Goal: Task Accomplishment & Management: Manage account settings

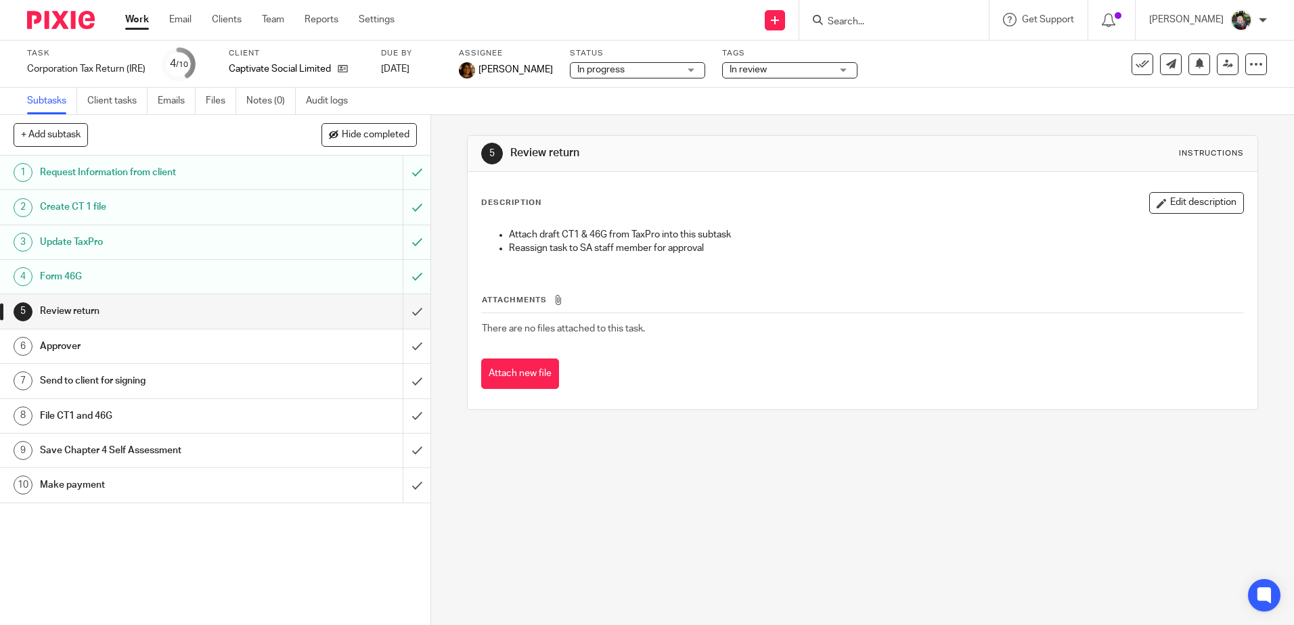
click at [141, 17] on link "Work" at bounding box center [137, 20] width 24 height 14
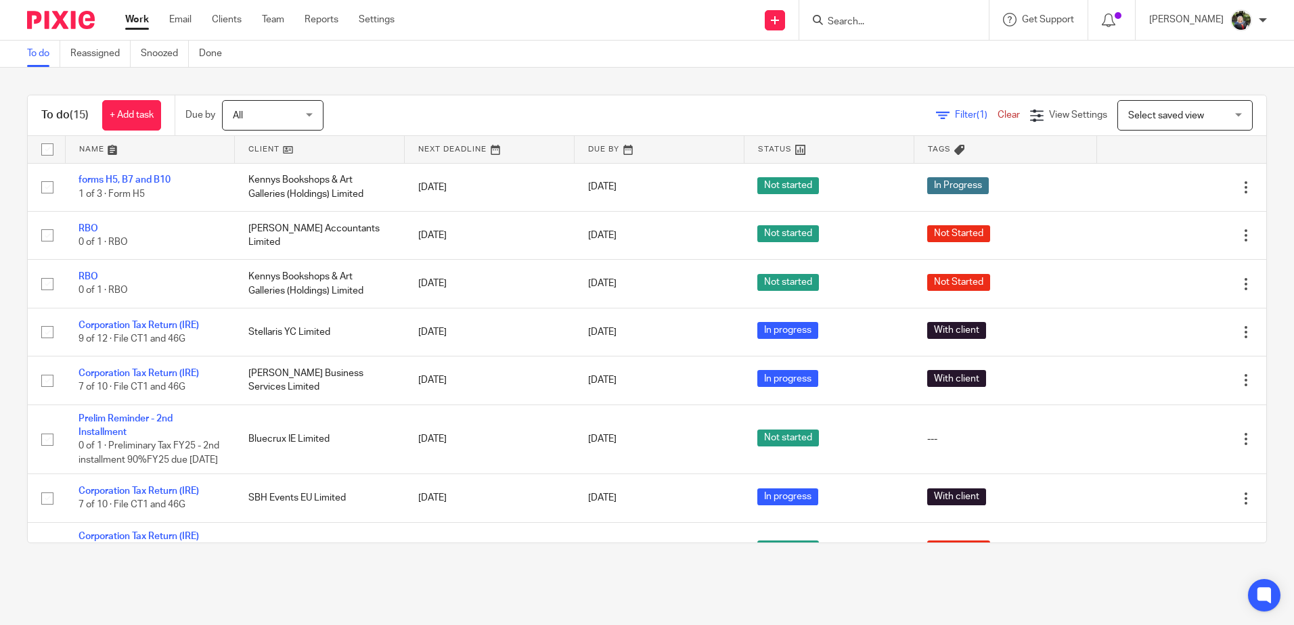
drag, startPoint x: 1147, startPoint y: 116, endPoint x: 1133, endPoint y: 147, distance: 34.8
click at [1147, 116] on span "Select saved view" at bounding box center [1166, 115] width 76 height 9
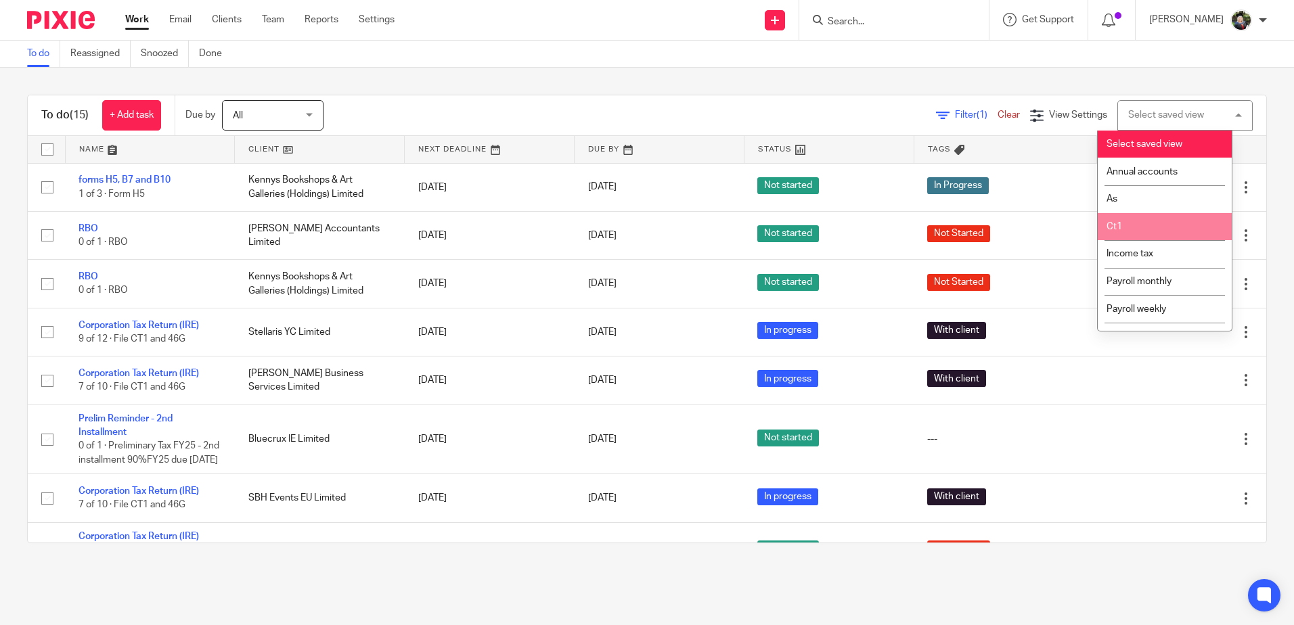
click at [1122, 219] on li "Ct1" at bounding box center [1164, 227] width 134 height 28
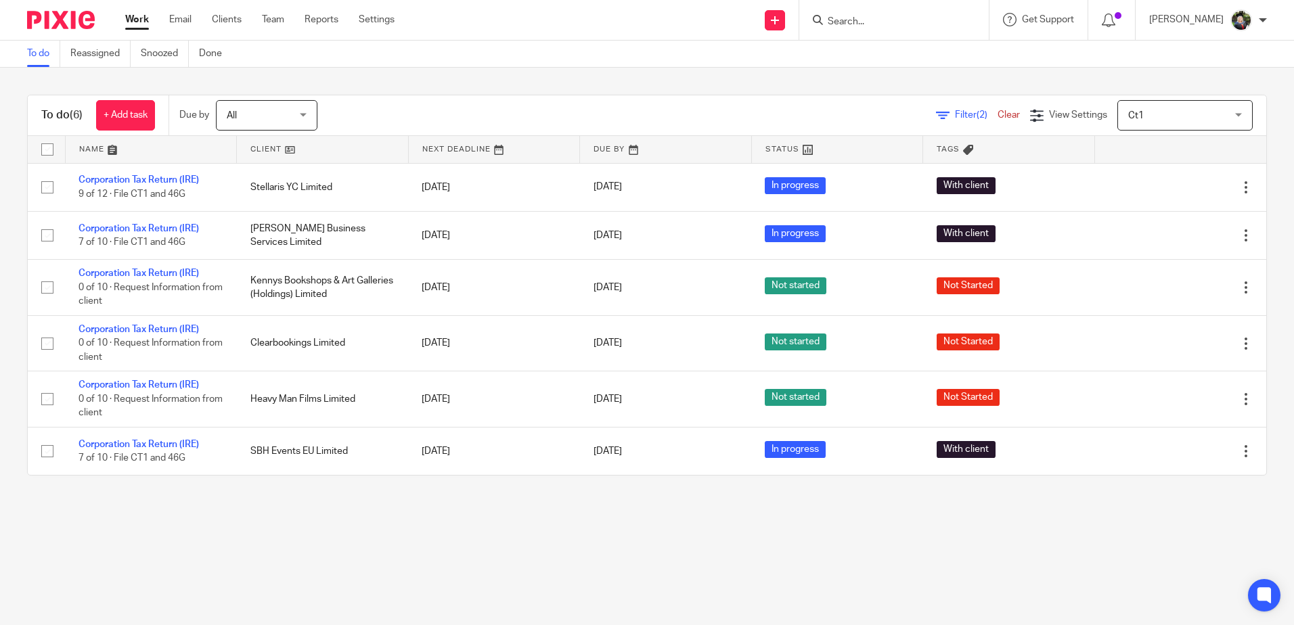
drag, startPoint x: 883, startPoint y: 24, endPoint x: 861, endPoint y: 27, distance: 21.9
click at [882, 24] on input "Search" at bounding box center [887, 22] width 122 height 12
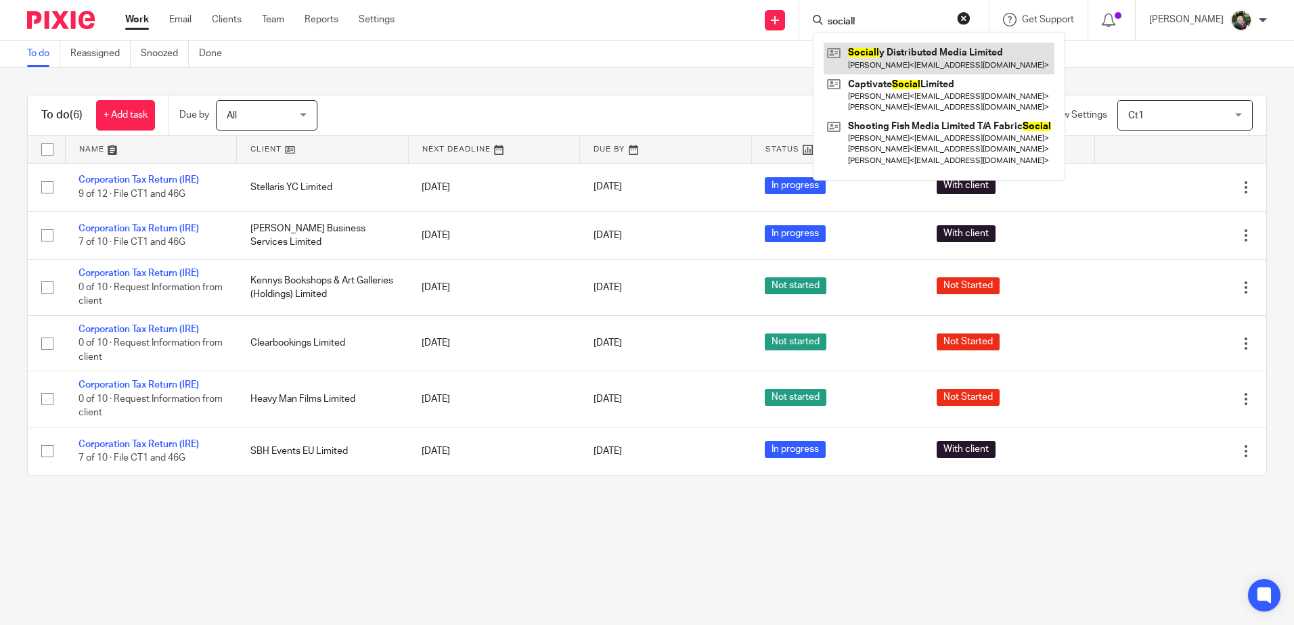
type input "sociall"
click at [883, 62] on link at bounding box center [938, 58] width 231 height 31
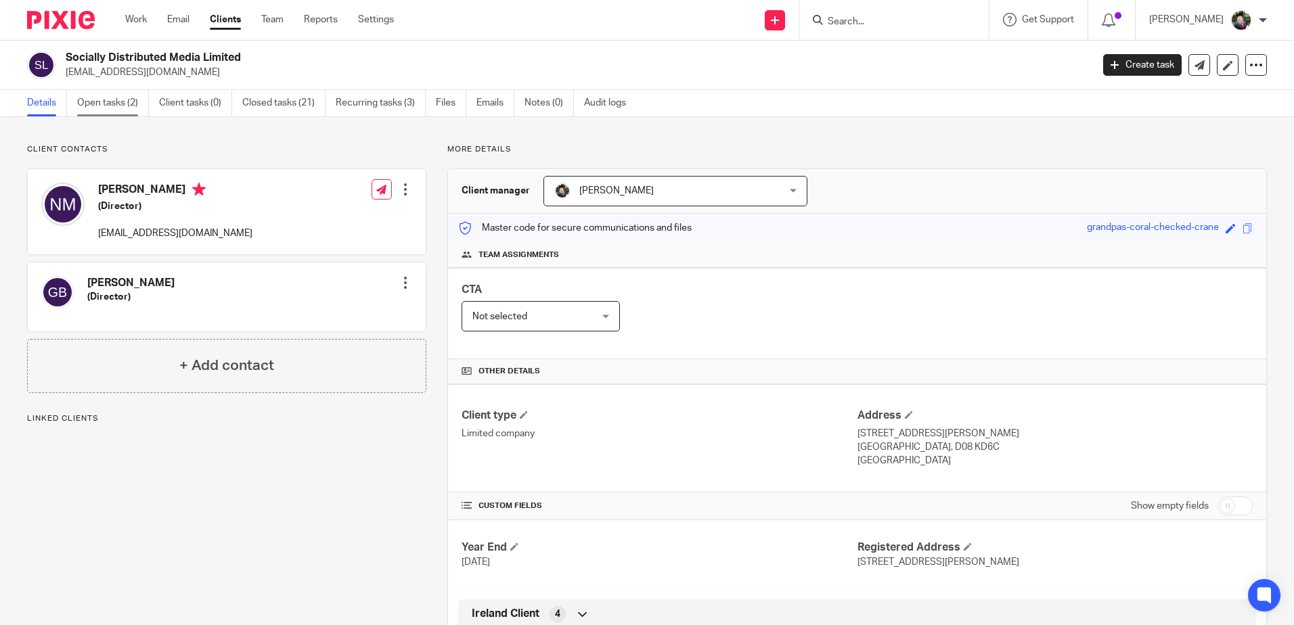
click at [106, 99] on link "Open tasks (2)" at bounding box center [113, 103] width 72 height 26
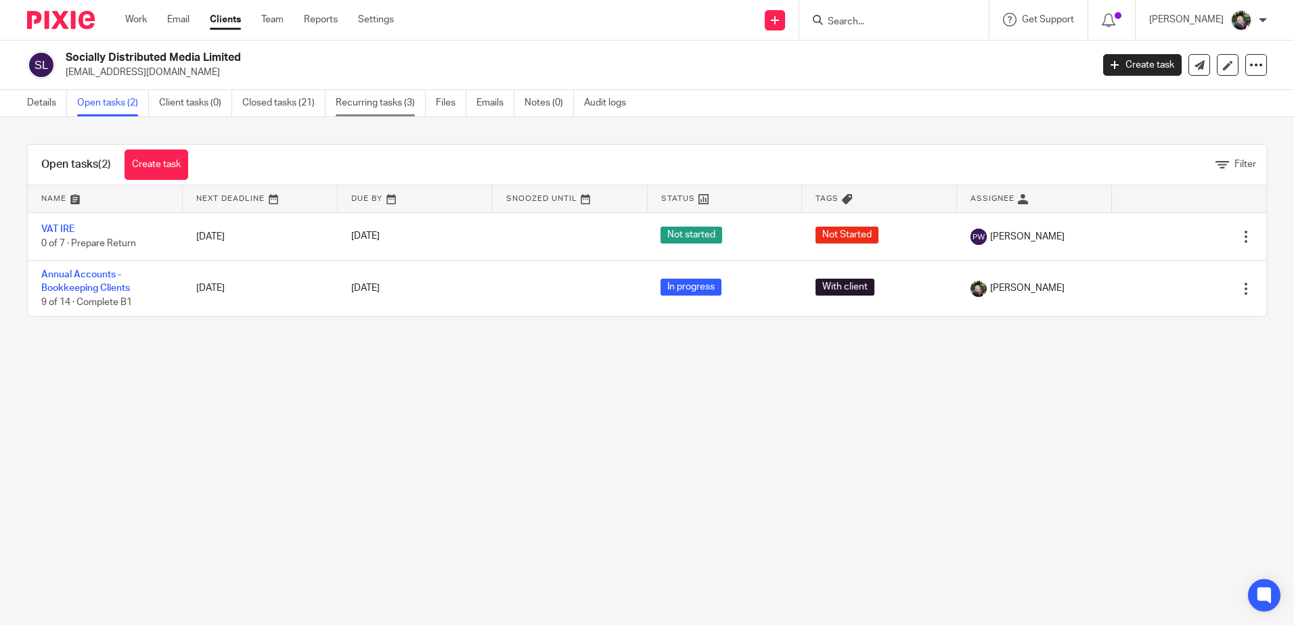
click at [391, 95] on link "Recurring tasks (3)" at bounding box center [381, 103] width 90 height 26
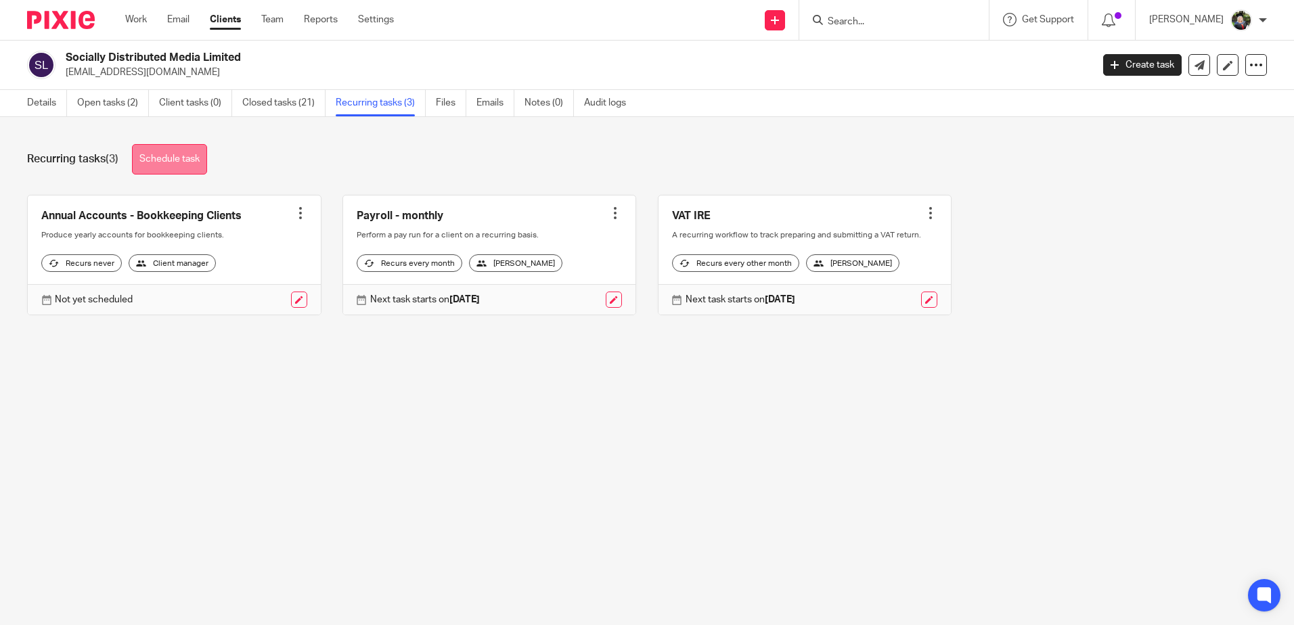
click at [181, 169] on link "Schedule task" at bounding box center [169, 159] width 75 height 30
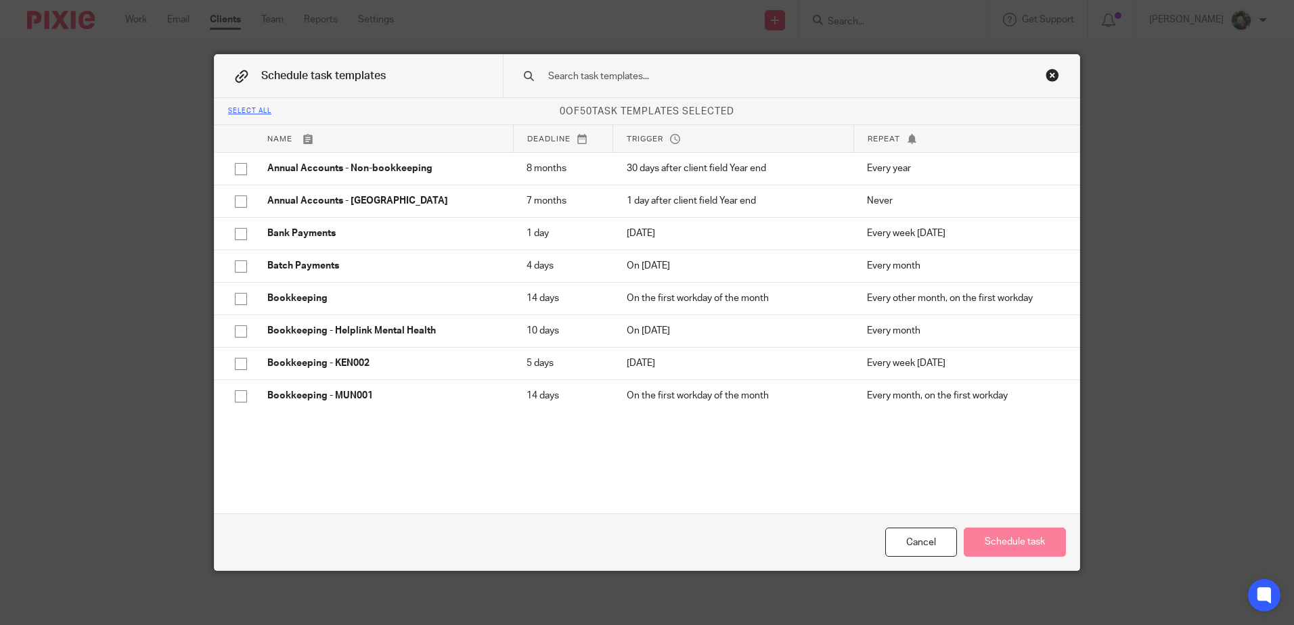
click at [620, 76] on input "text" at bounding box center [770, 76] width 446 height 15
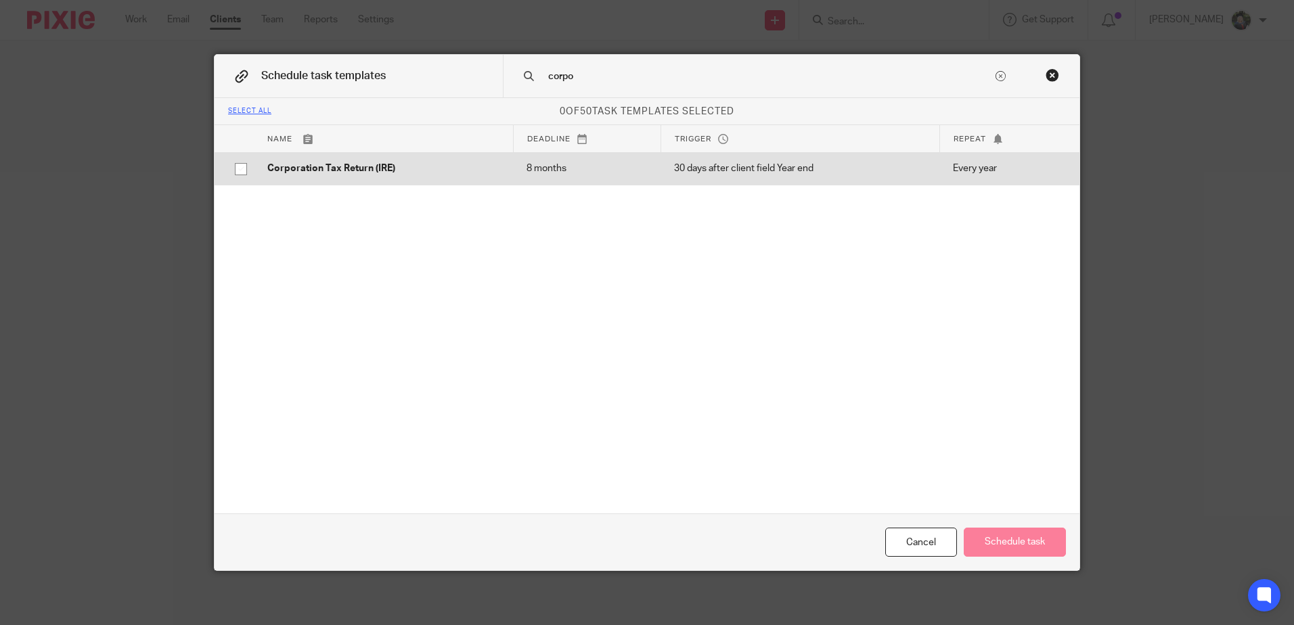
type input "corpo"
click at [439, 173] on p "Corporation Tax Return (IRE)" at bounding box center [383, 169] width 232 height 14
checkbox input "true"
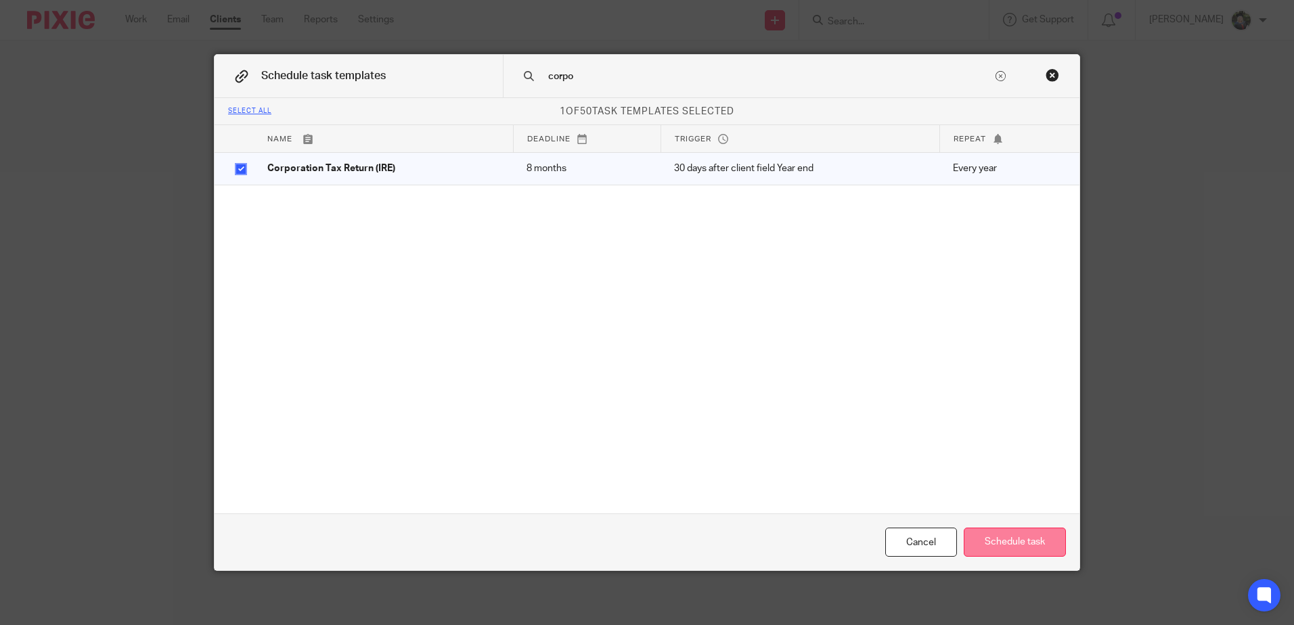
click at [999, 555] on button "Schedule task" at bounding box center [1014, 542] width 102 height 29
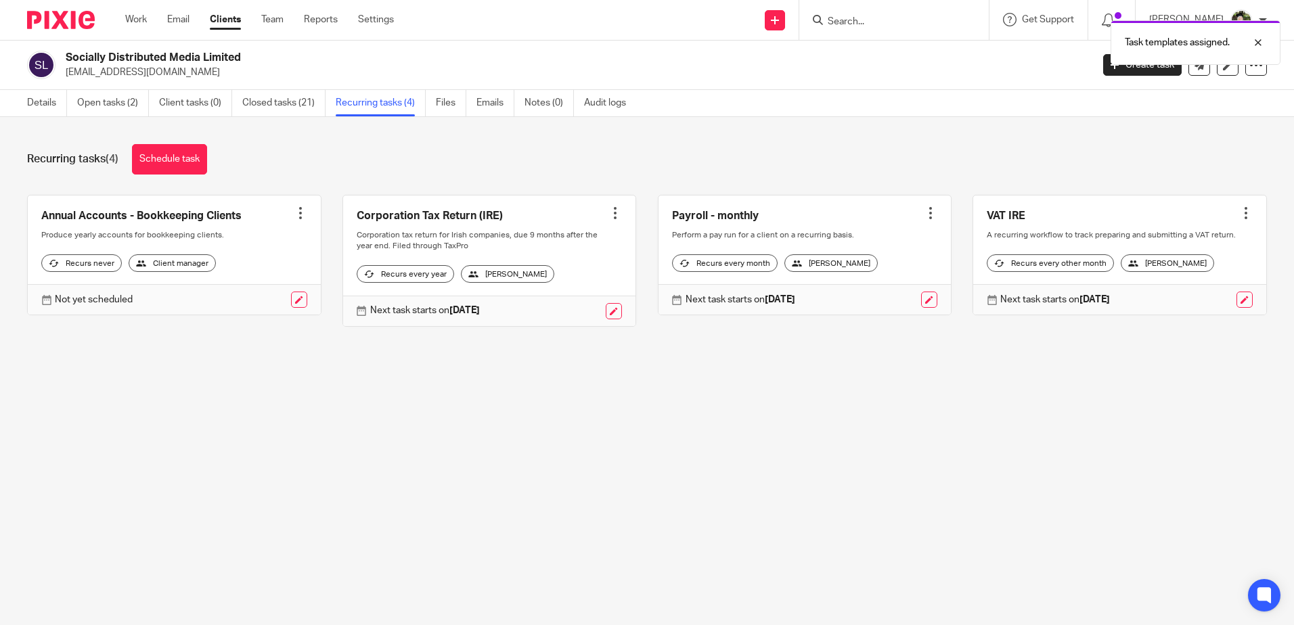
click at [608, 210] on div at bounding box center [615, 213] width 14 height 14
click at [549, 243] on link "Create task" at bounding box center [555, 243] width 108 height 20
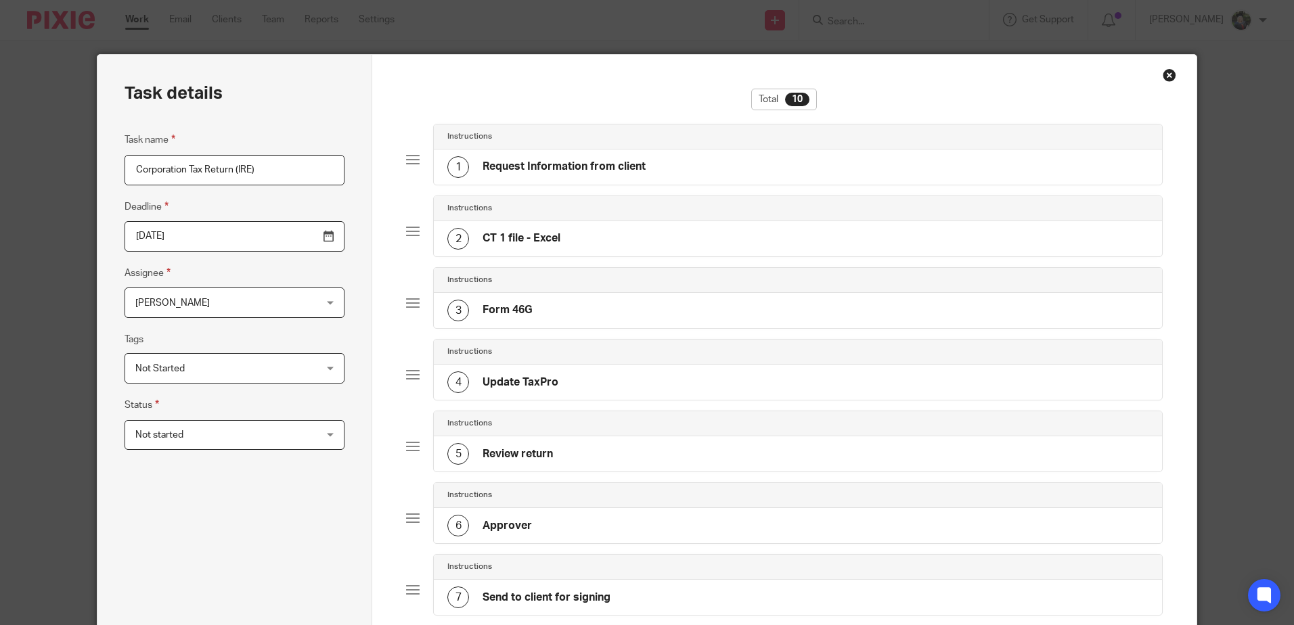
click at [212, 250] on input "2026-05-15" at bounding box center [234, 236] width 220 height 30
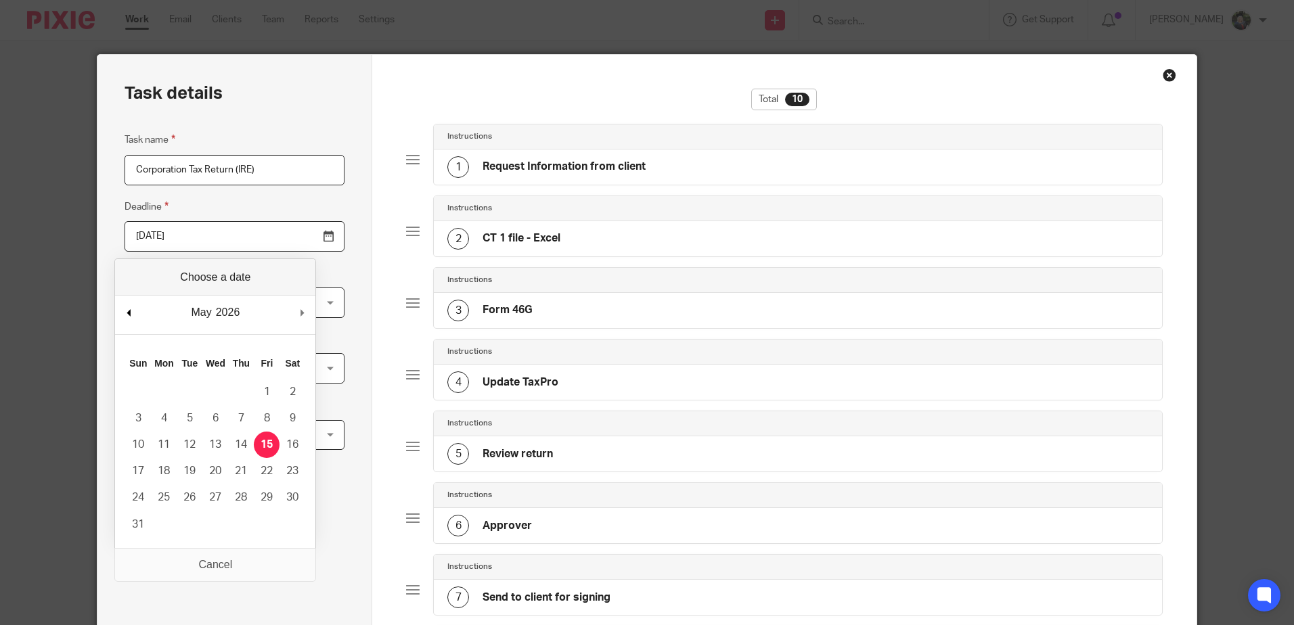
click at [126, 302] on div "May January February March April May June July August September October Novembe…" at bounding box center [215, 315] width 200 height 39
click at [206, 240] on input "2025-10-23" at bounding box center [234, 236] width 220 height 30
drag, startPoint x: 125, startPoint y: 301, endPoint x: 142, endPoint y: 321, distance: 26.4
click at [126, 301] on div "October January February March April May June July August September October Nov…" at bounding box center [215, 315] width 200 height 39
click at [140, 323] on div "October January February March April May June July August September October Nov…" at bounding box center [215, 315] width 200 height 39
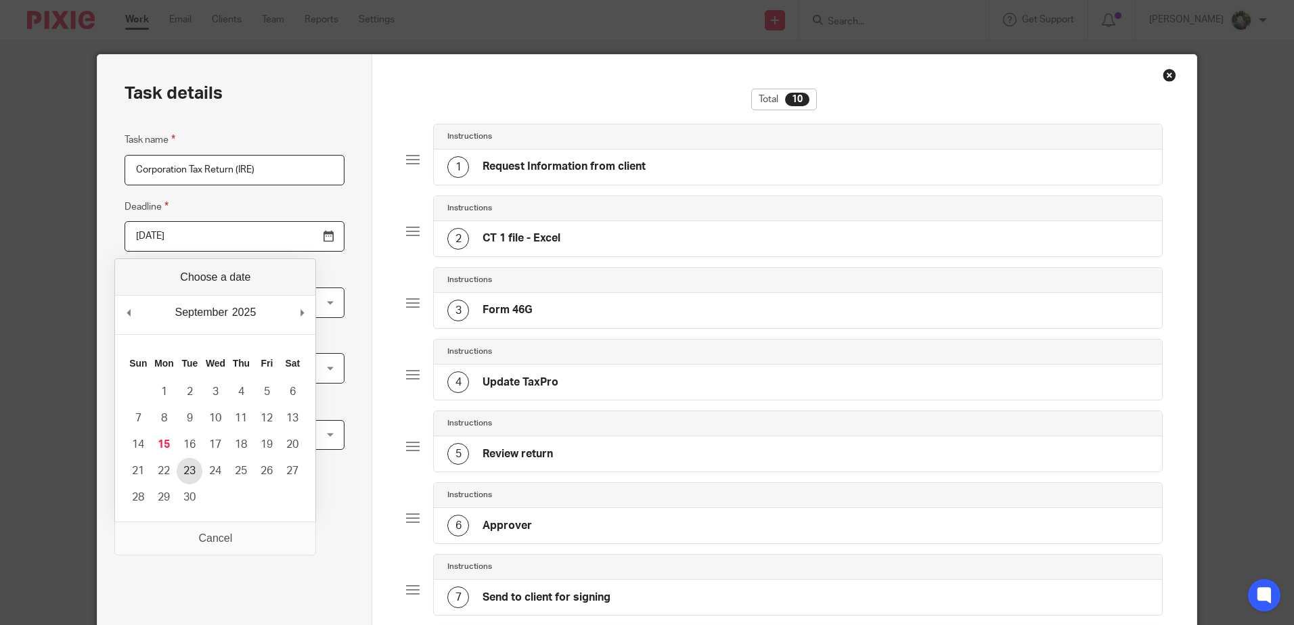
type input "2025-09-23"
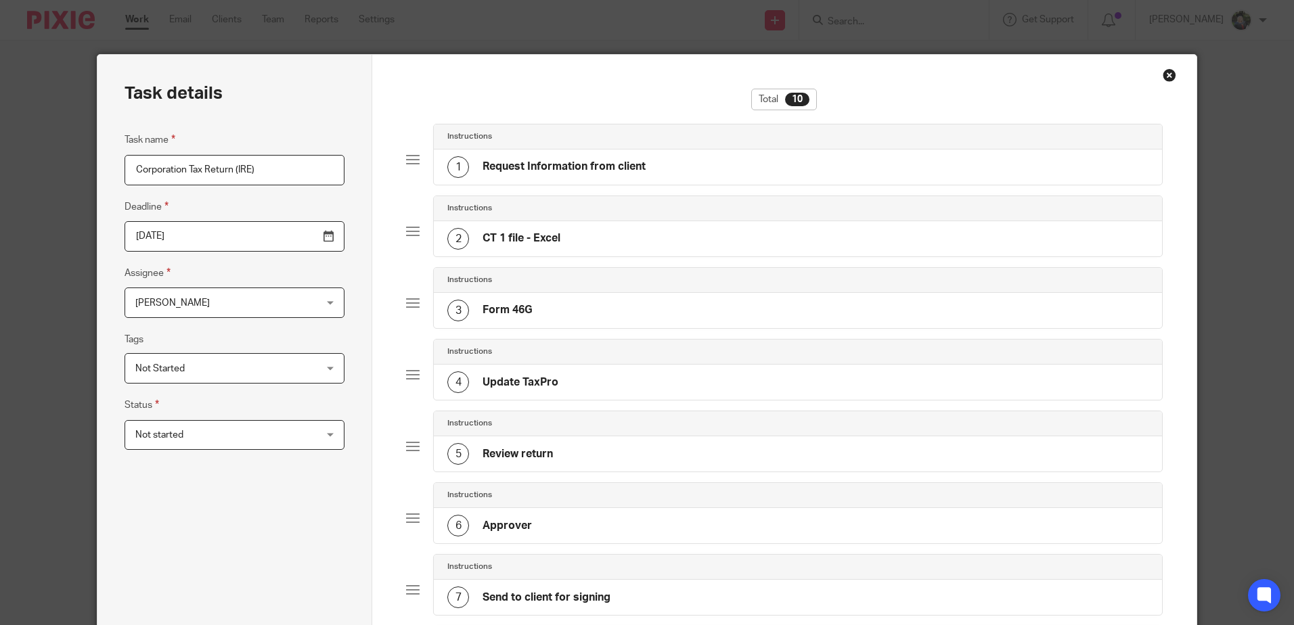
drag, startPoint x: 184, startPoint y: 470, endPoint x: 237, endPoint y: 455, distance: 55.5
click at [185, 470] on div "Task name Corporation Tax Return (IRE) Deadline 2025-09-23 Assignee Jade Devenn…" at bounding box center [234, 470] width 220 height 677
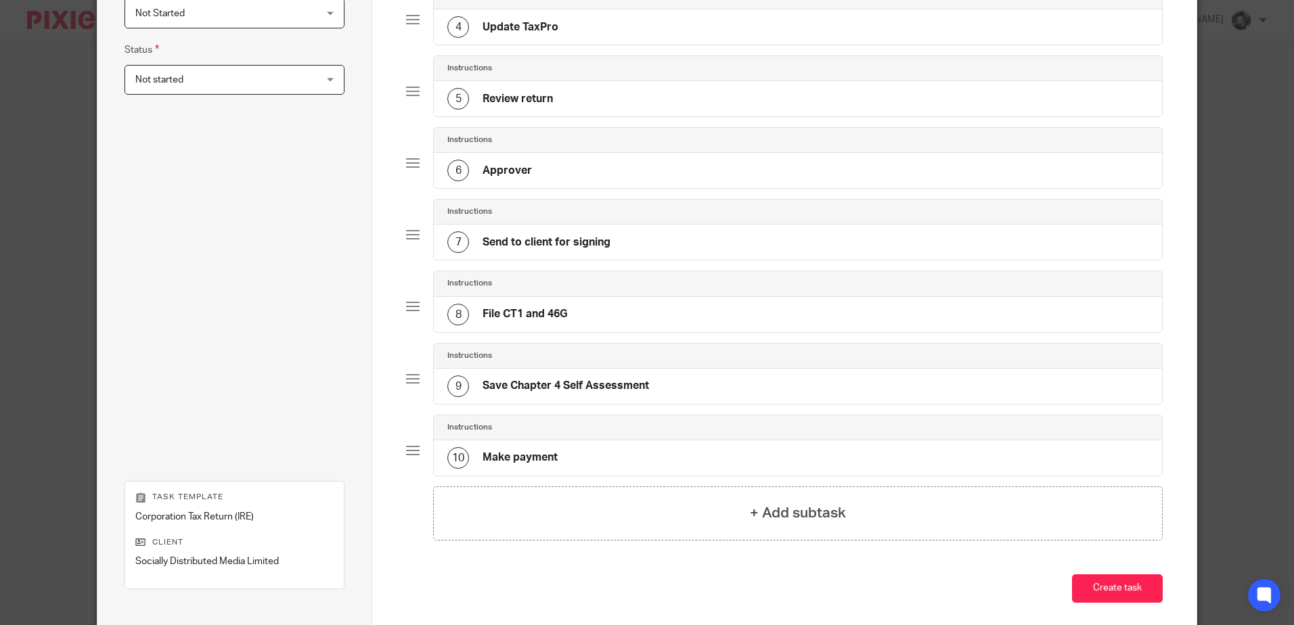
scroll to position [421, 0]
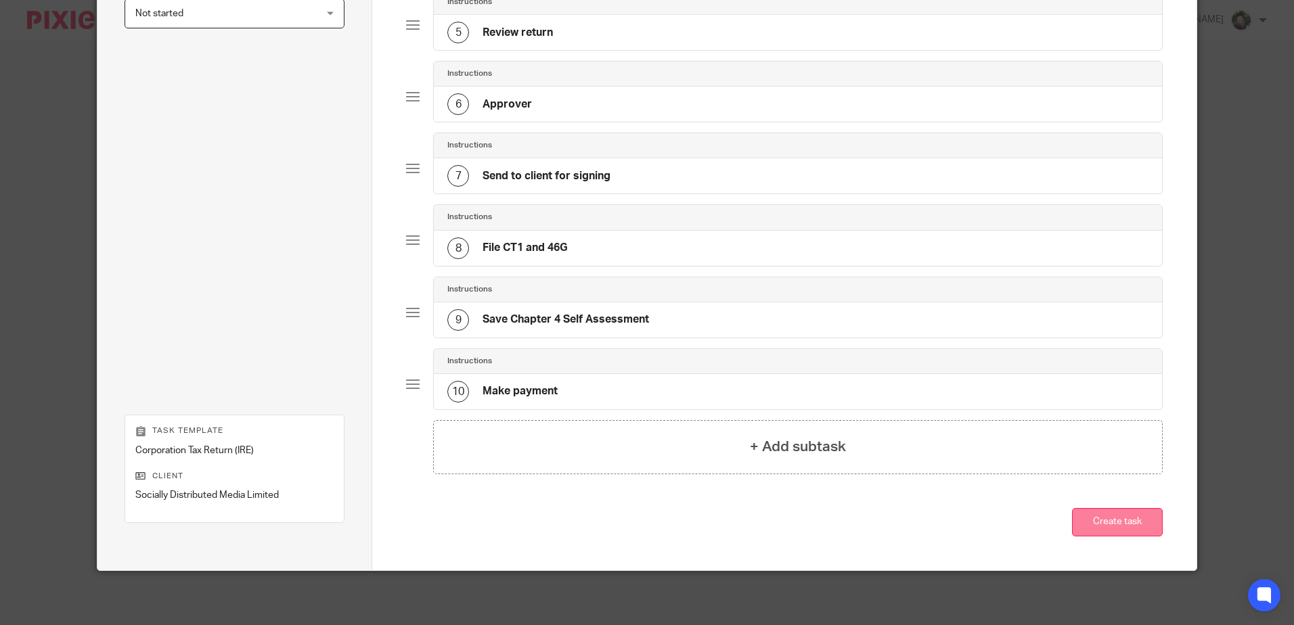
click at [1121, 521] on button "Create task" at bounding box center [1117, 522] width 91 height 29
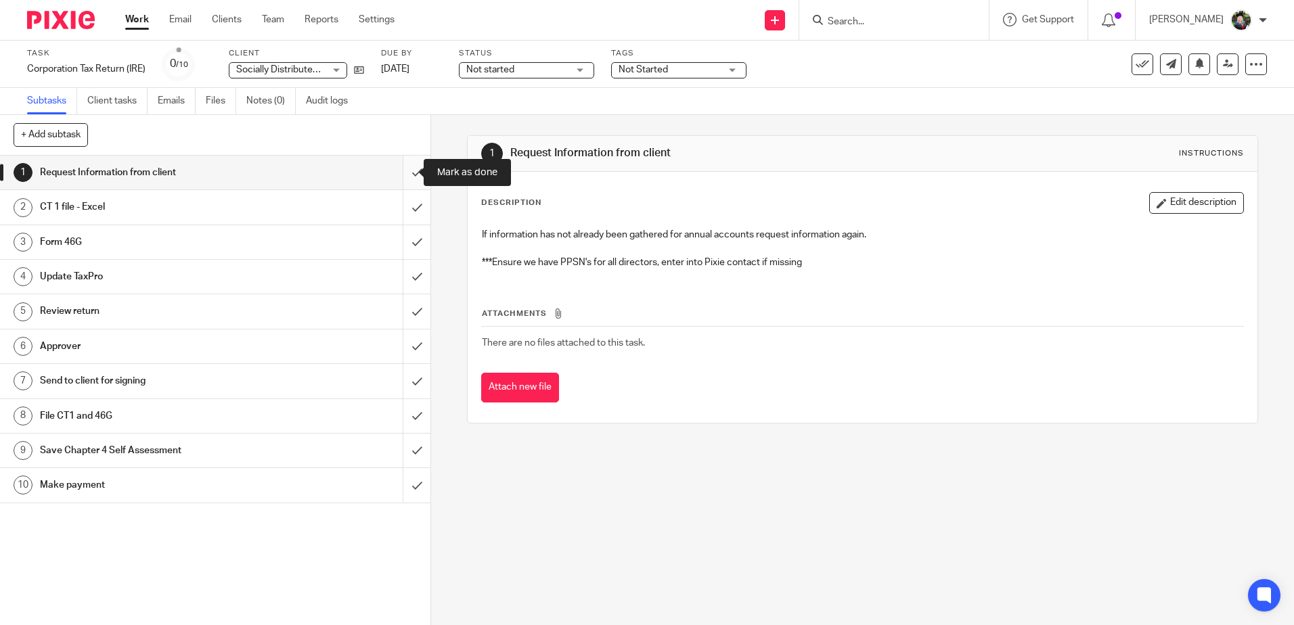
click at [403, 177] on input "submit" at bounding box center [215, 173] width 430 height 34
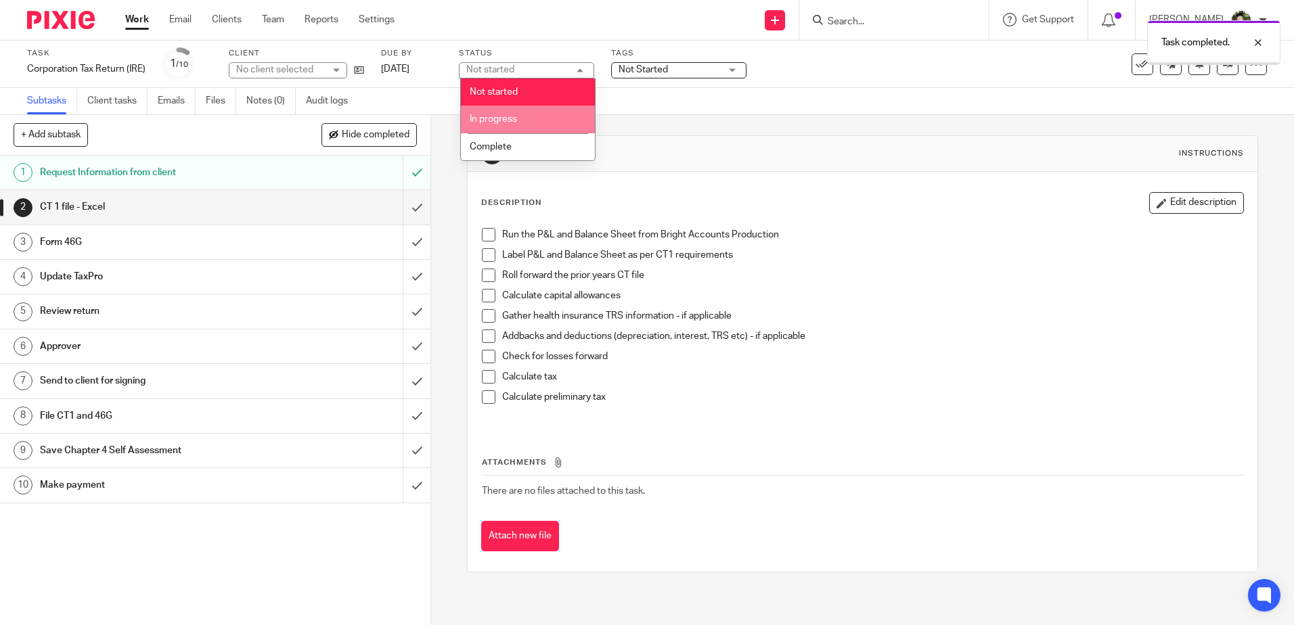
click at [511, 118] on span "In progress" at bounding box center [493, 118] width 47 height 9
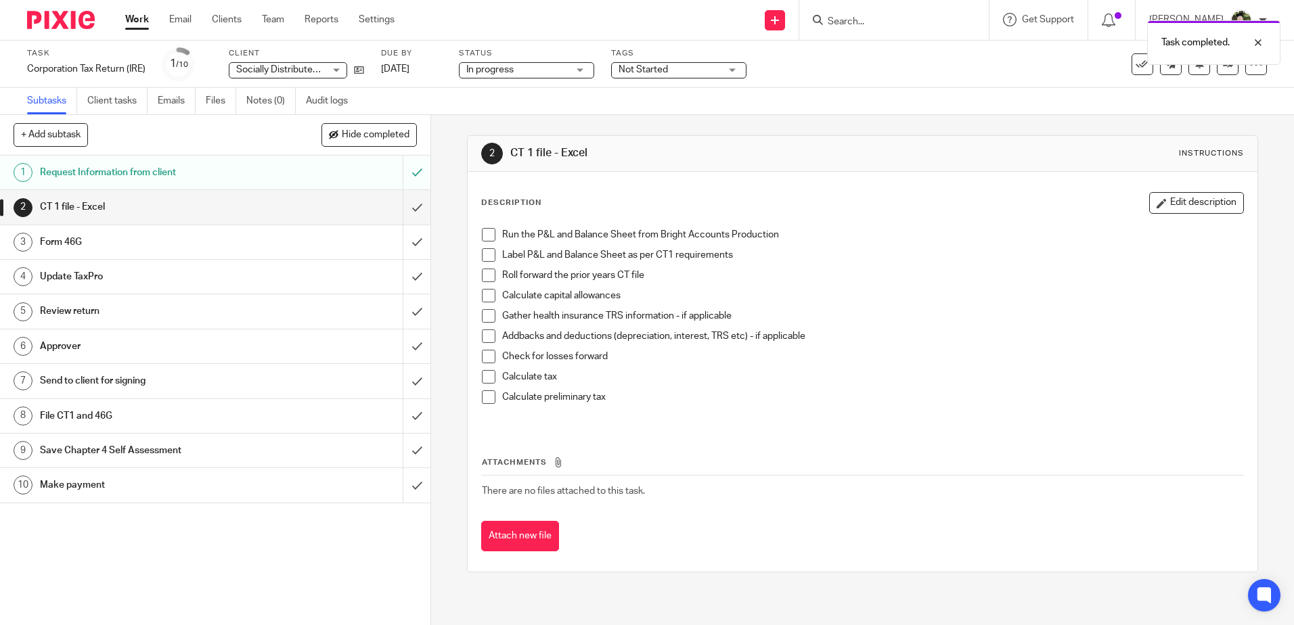
click at [660, 62] on div "Task completed." at bounding box center [963, 39] width 633 height 51
click at [664, 73] on span "Not Started" at bounding box center [642, 69] width 49 height 9
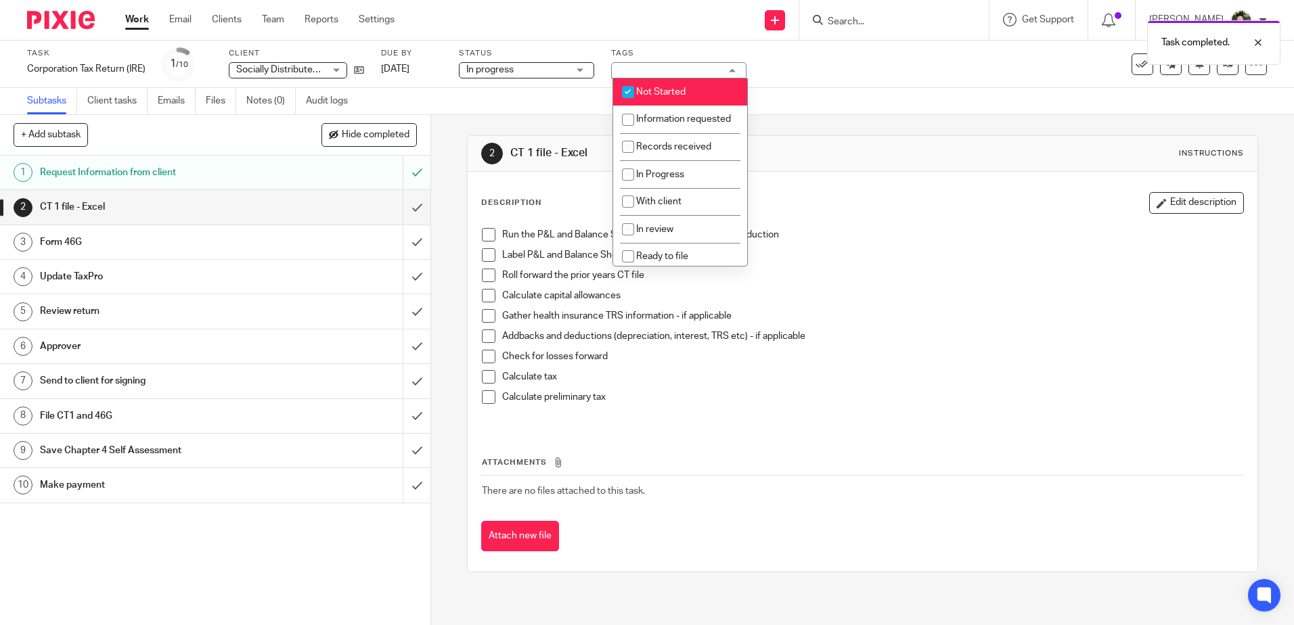
click at [666, 91] on span "Not Started" at bounding box center [660, 91] width 49 height 9
checkbox input "false"
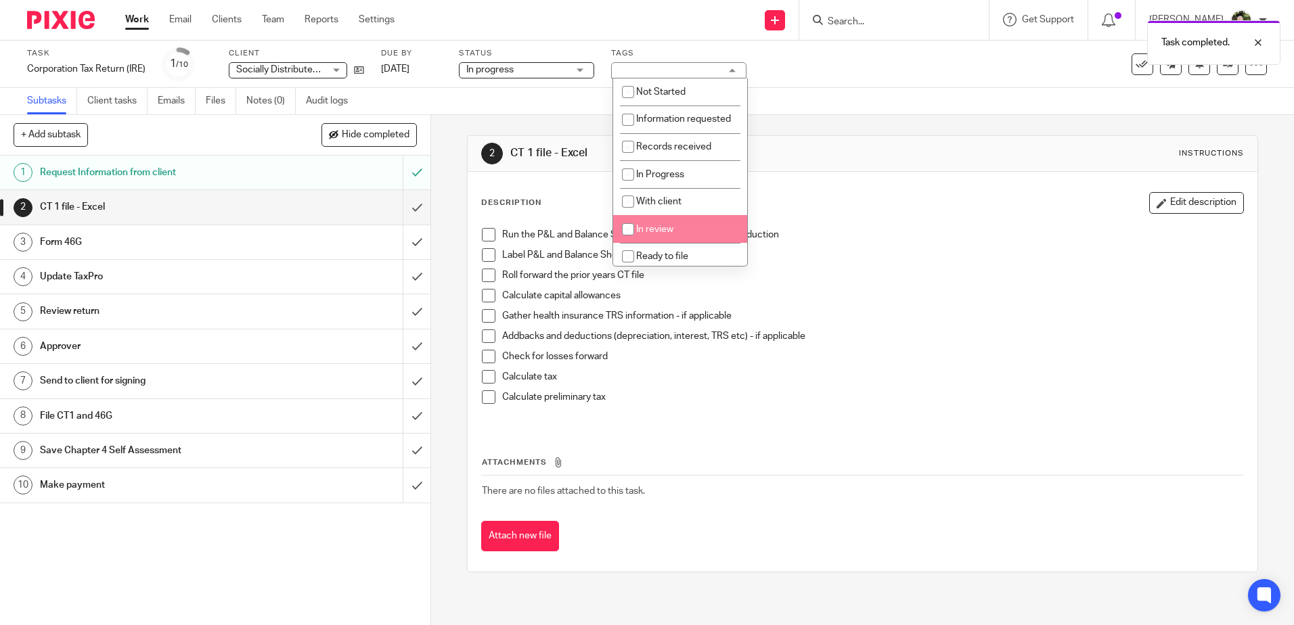
click at [656, 234] on span "In review" at bounding box center [654, 229] width 37 height 9
checkbox input "true"
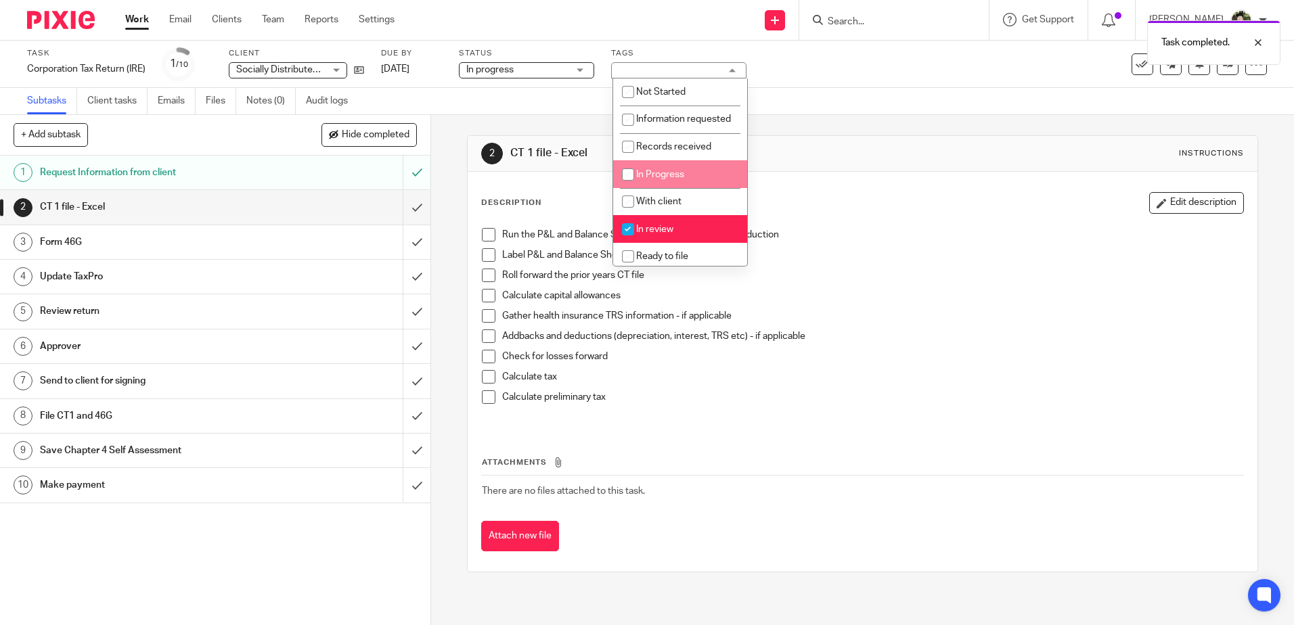
click at [823, 124] on div "2 CT 1 file - Excel Instructions Description Edit description Run the P&L and B…" at bounding box center [862, 354] width 790 height 478
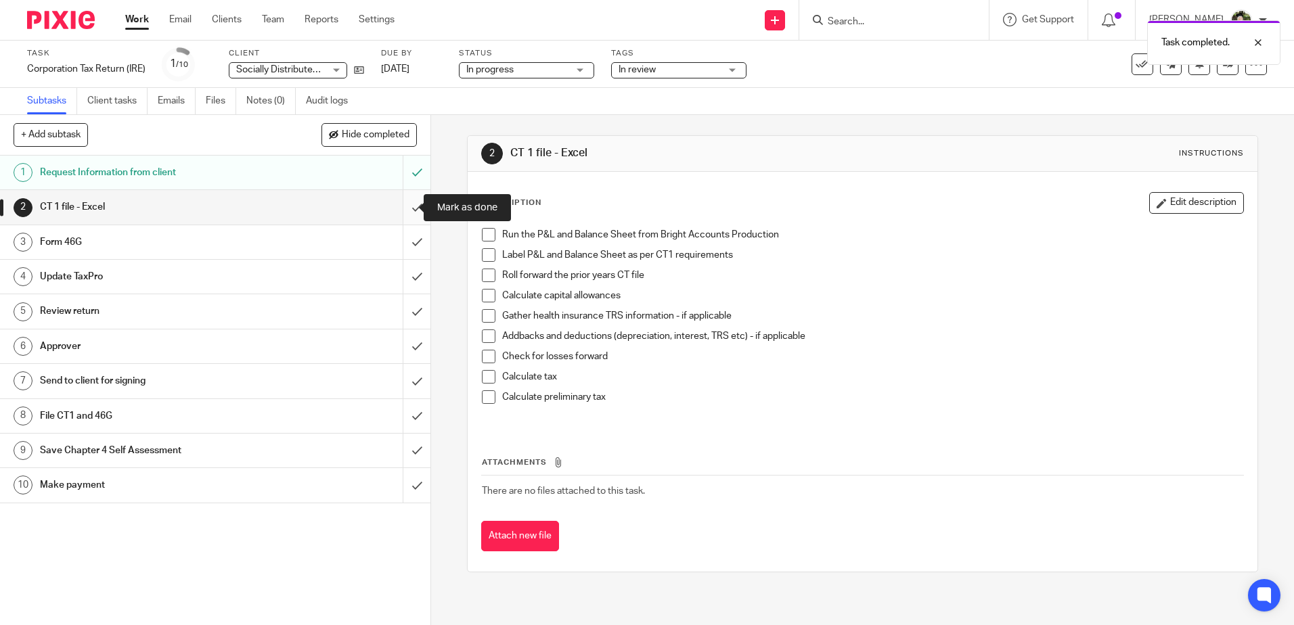
click at [401, 205] on input "submit" at bounding box center [215, 207] width 430 height 34
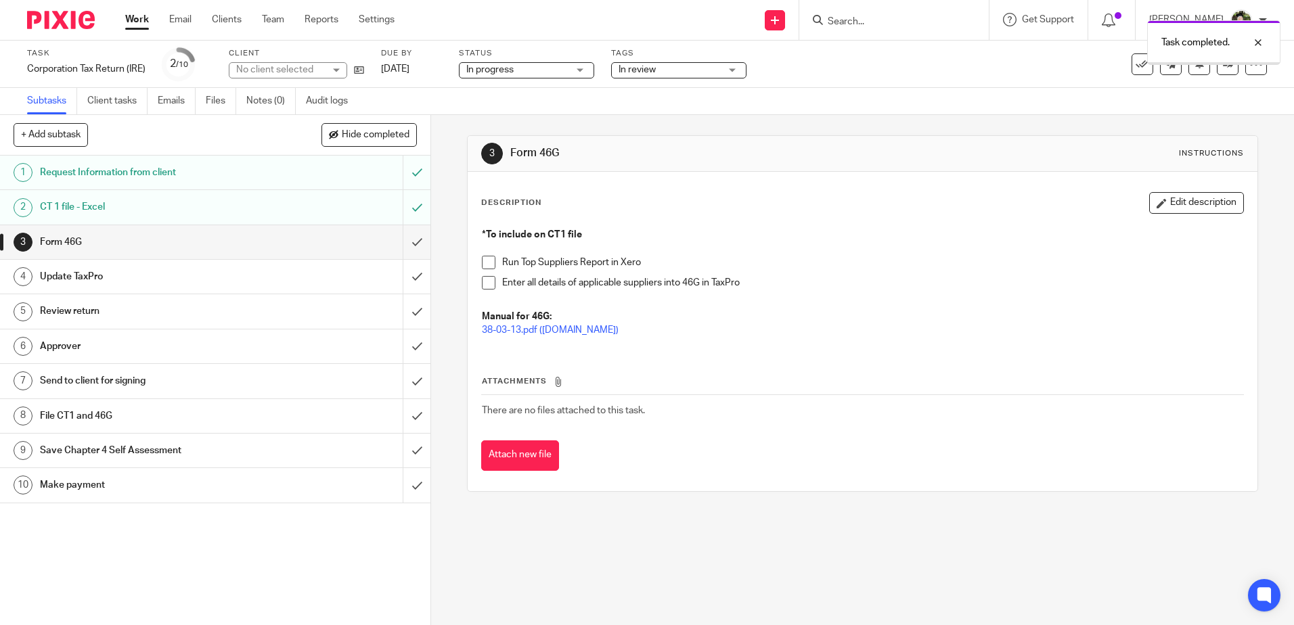
click at [177, 212] on h1 "CT 1 file - Excel" at bounding box center [156, 207] width 233 height 20
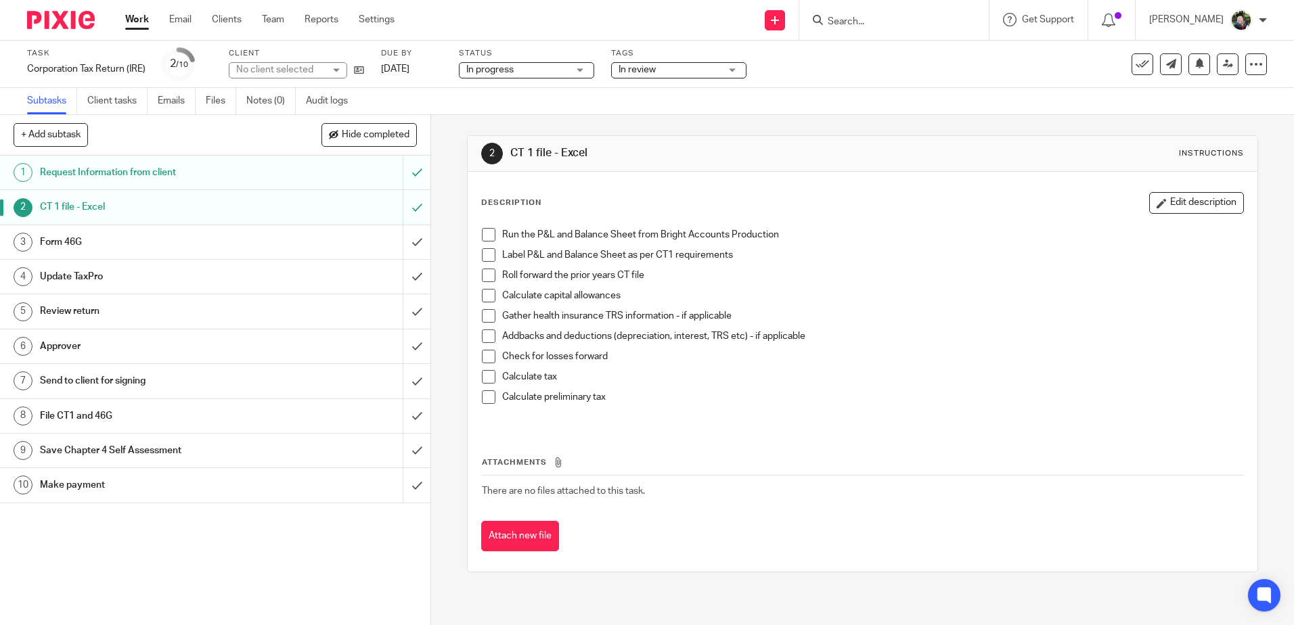
click at [475, 239] on div "Run the P&L and Balance Sheet from Bright Accounts Production Label P&L and Bal…" at bounding box center [862, 324] width 774 height 207
click at [484, 233] on span at bounding box center [489, 235] width 14 height 14
click at [484, 252] on span at bounding box center [489, 255] width 14 height 14
click at [488, 275] on span at bounding box center [489, 276] width 14 height 14
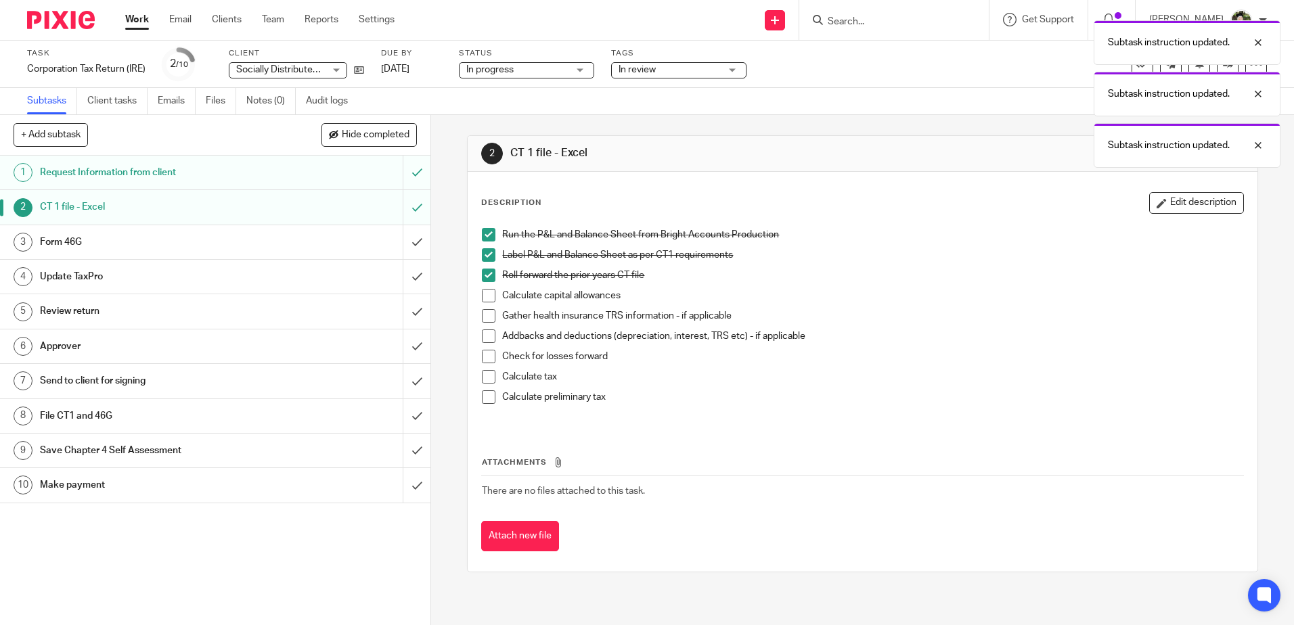
drag, startPoint x: 483, startPoint y: 290, endPoint x: 484, endPoint y: 304, distance: 14.9
click at [483, 290] on span at bounding box center [489, 296] width 14 height 14
click at [484, 312] on span at bounding box center [489, 316] width 14 height 14
click at [482, 332] on span at bounding box center [489, 336] width 14 height 14
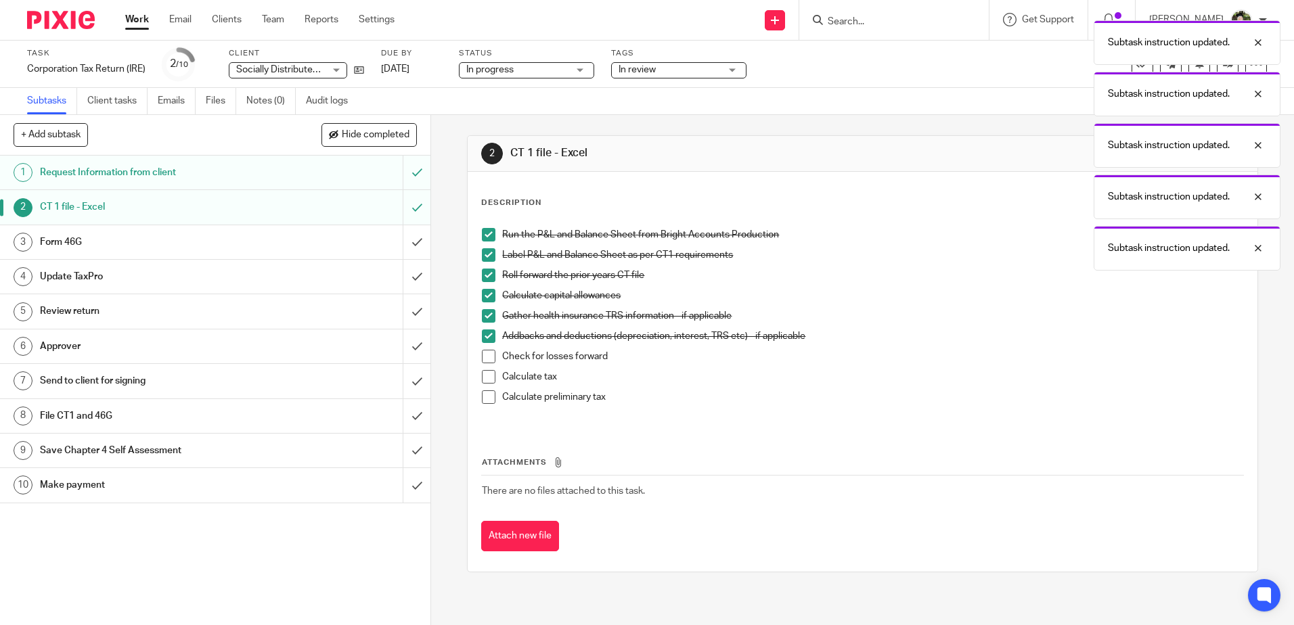
drag, startPoint x: 484, startPoint y: 351, endPoint x: 484, endPoint y: 365, distance: 13.5
click at [484, 352] on span at bounding box center [489, 357] width 14 height 14
click at [484, 371] on span at bounding box center [489, 377] width 14 height 14
click at [486, 394] on span at bounding box center [489, 397] width 14 height 14
click at [399, 243] on input "submit" at bounding box center [215, 242] width 430 height 34
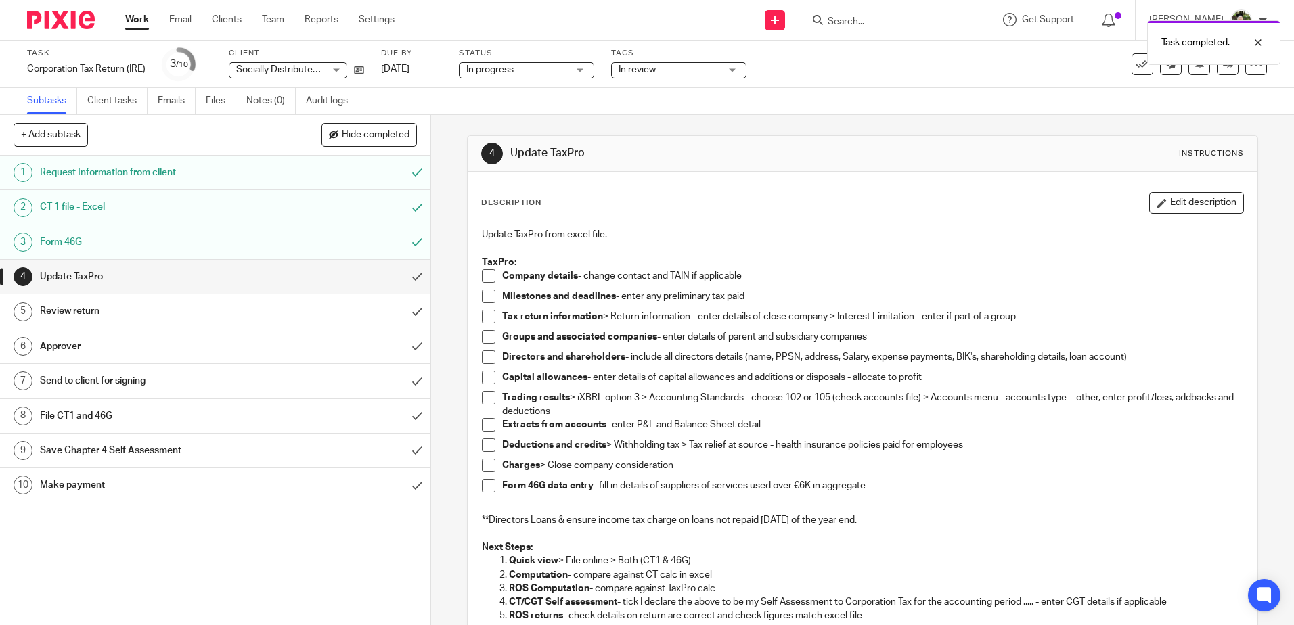
click at [310, 250] on div "Form 46G" at bounding box center [215, 242] width 350 height 20
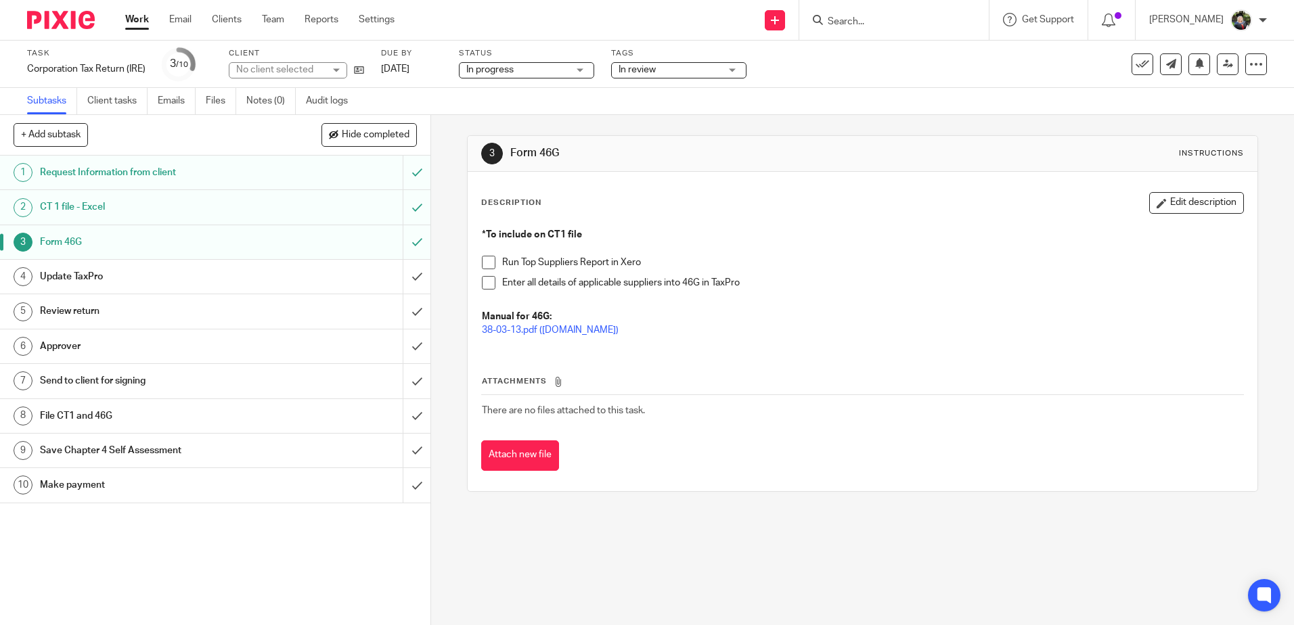
click at [479, 265] on div "*To include on CT1 file Run Top Suppliers Report in Xero Enter all details of a…" at bounding box center [862, 284] width 774 height 126
drag, startPoint x: 480, startPoint y: 268, endPoint x: 488, endPoint y: 285, distance: 19.1
click at [482, 269] on li "Run Top Suppliers Report in Xero" at bounding box center [862, 266] width 760 height 20
click at [488, 286] on span at bounding box center [489, 283] width 14 height 14
click at [484, 262] on span at bounding box center [489, 263] width 14 height 14
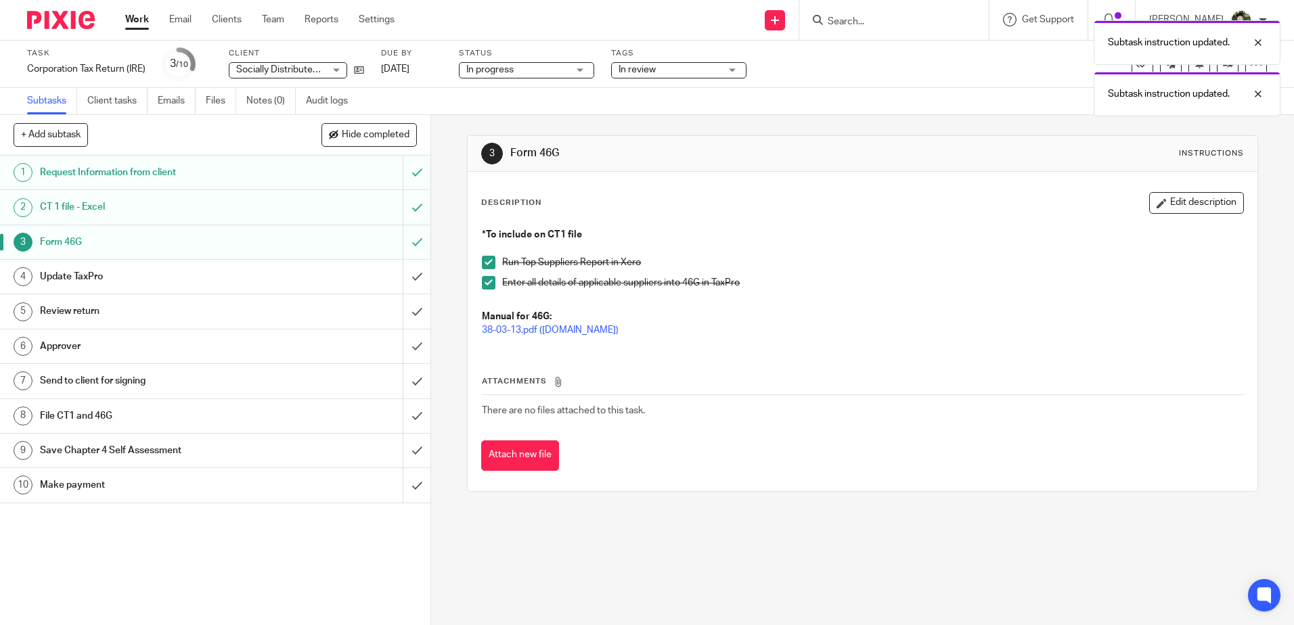
click at [327, 277] on div "Update TaxPro" at bounding box center [215, 277] width 350 height 20
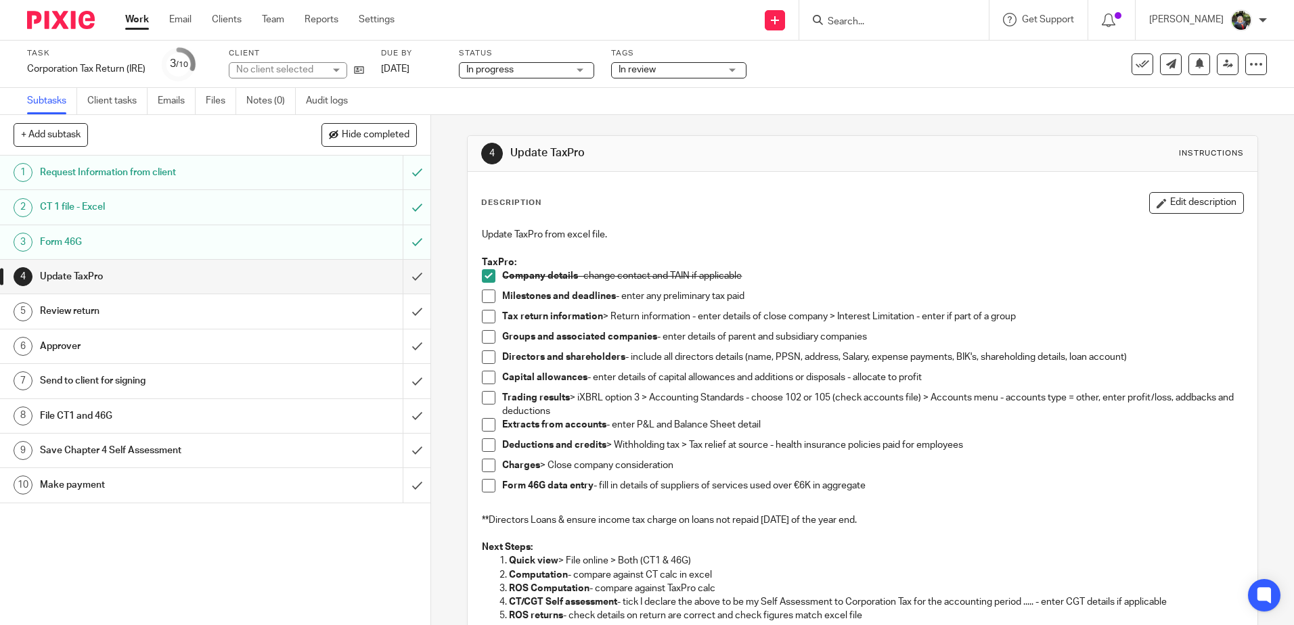
click at [486, 295] on span at bounding box center [489, 297] width 14 height 14
click at [486, 315] on span at bounding box center [489, 317] width 14 height 14
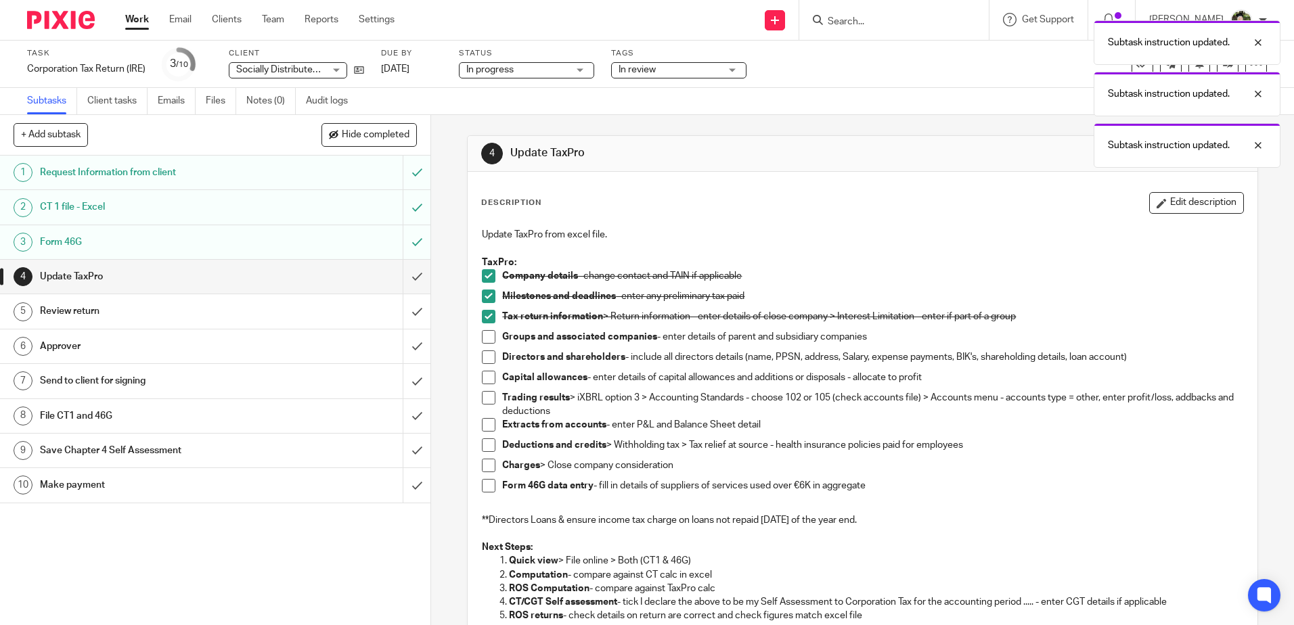
scroll to position [68, 0]
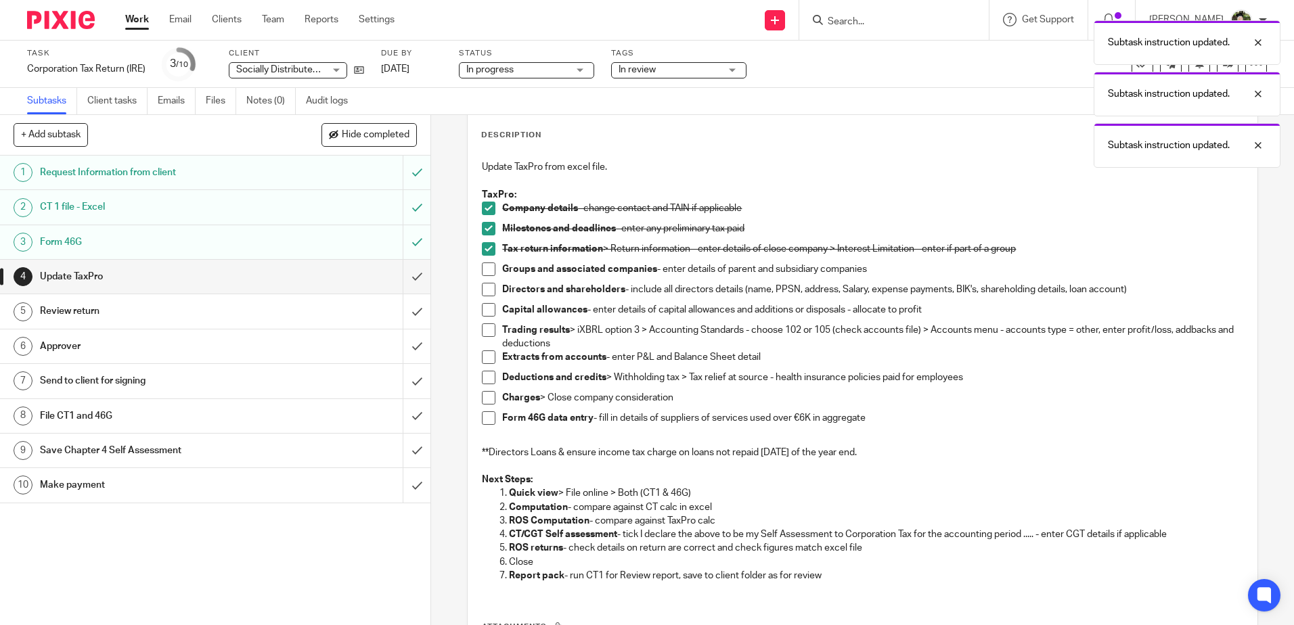
click at [482, 269] on span at bounding box center [489, 269] width 14 height 14
drag, startPoint x: 482, startPoint y: 304, endPoint x: 484, endPoint y: 319, distance: 14.4
click at [482, 306] on span at bounding box center [489, 310] width 14 height 14
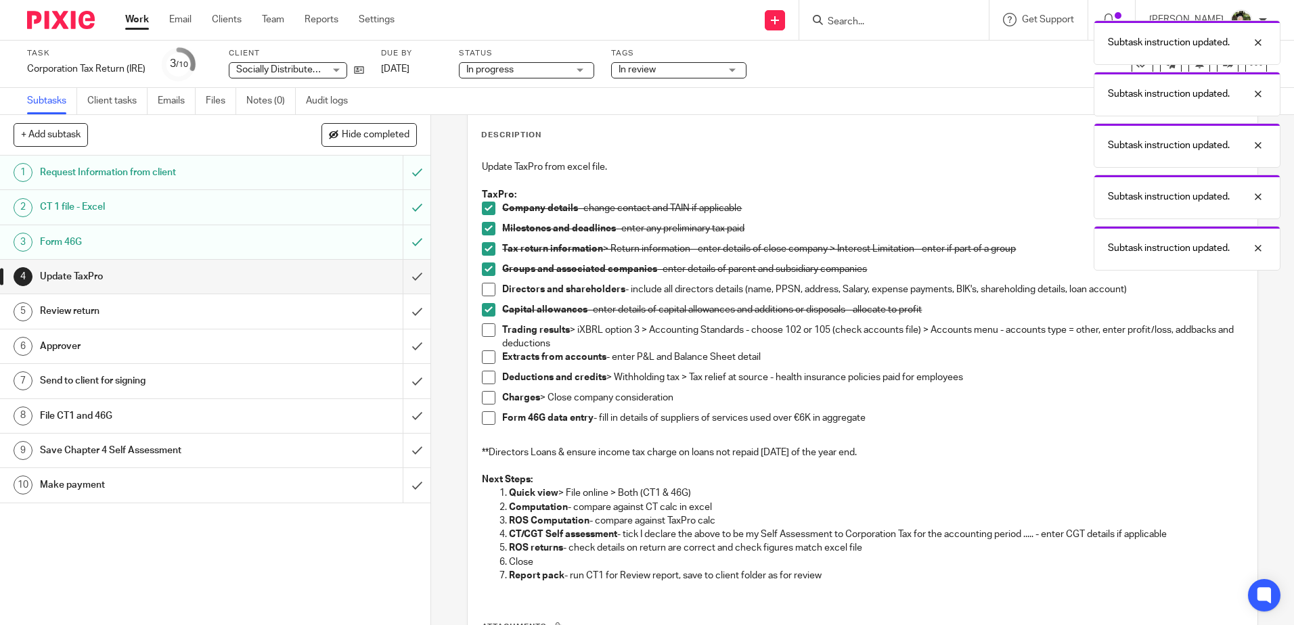
drag, startPoint x: 484, startPoint y: 323, endPoint x: 482, endPoint y: 293, distance: 29.9
click at [484, 322] on ul "Company details - change contact and TAIN if applicable Milestones and deadline…" at bounding box center [862, 317] width 760 height 231
click at [482, 291] on span at bounding box center [489, 290] width 14 height 14
click at [482, 359] on span at bounding box center [489, 357] width 14 height 14
click at [483, 334] on span at bounding box center [489, 330] width 14 height 14
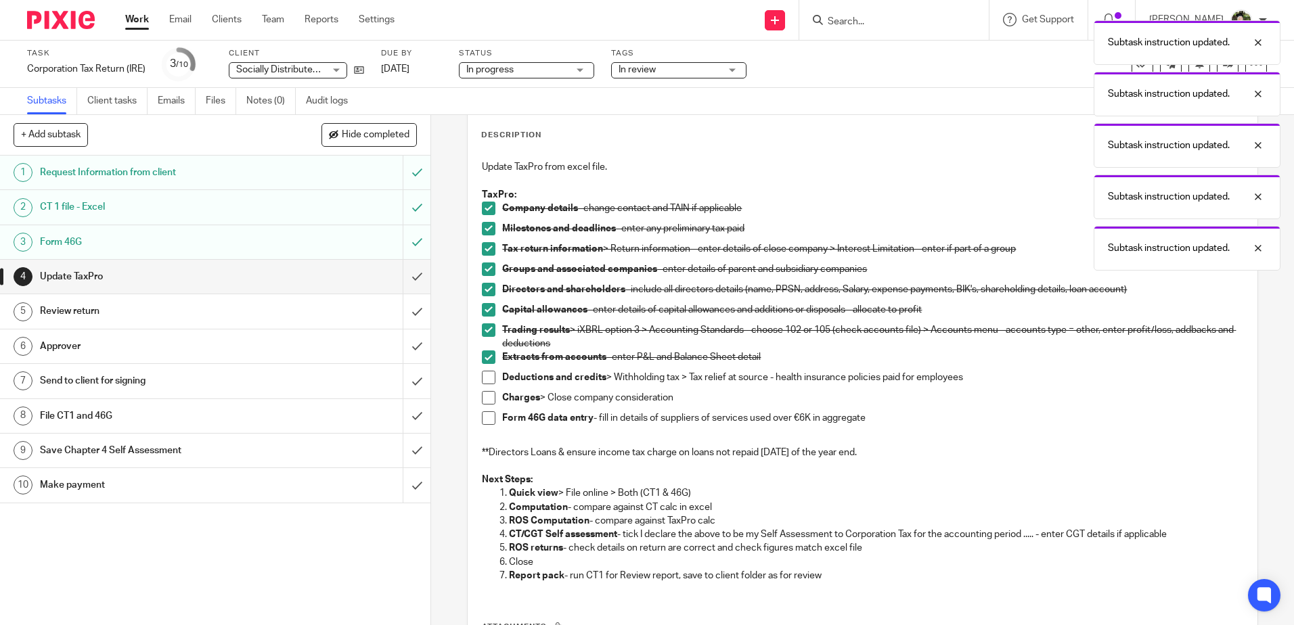
click at [486, 373] on span at bounding box center [489, 378] width 14 height 14
drag, startPoint x: 481, startPoint y: 394, endPoint x: 480, endPoint y: 407, distance: 12.9
click at [482, 395] on span at bounding box center [489, 398] width 14 height 14
click at [482, 414] on span at bounding box center [489, 418] width 14 height 14
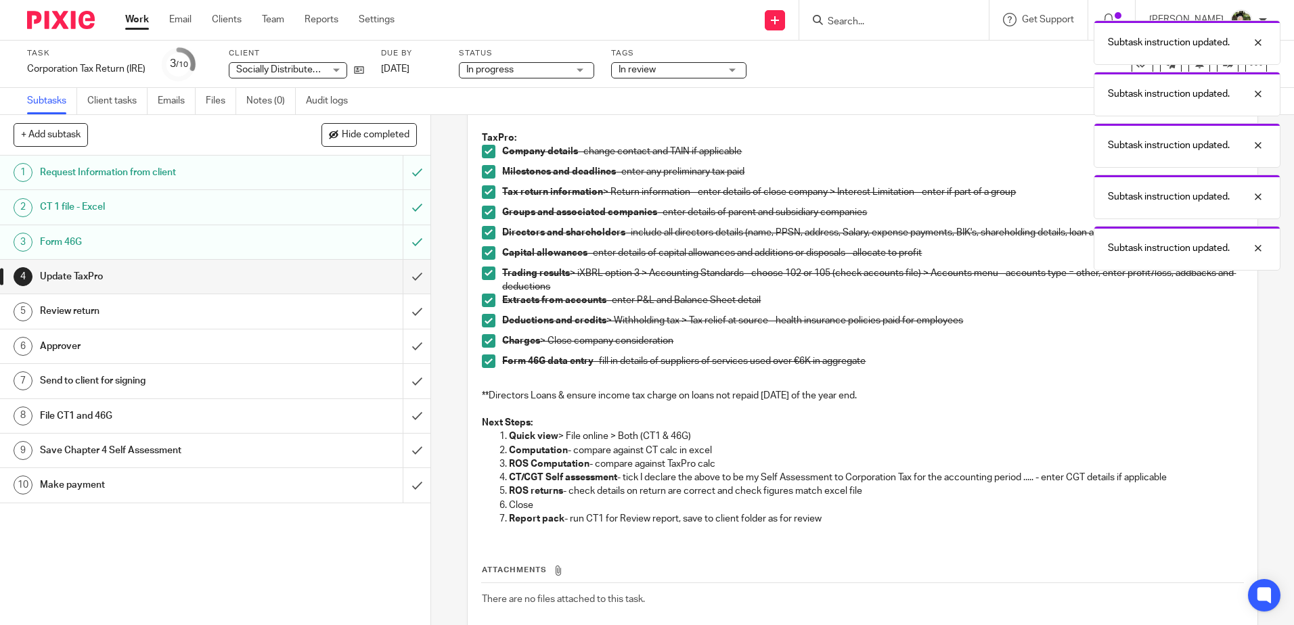
scroll to position [200, 0]
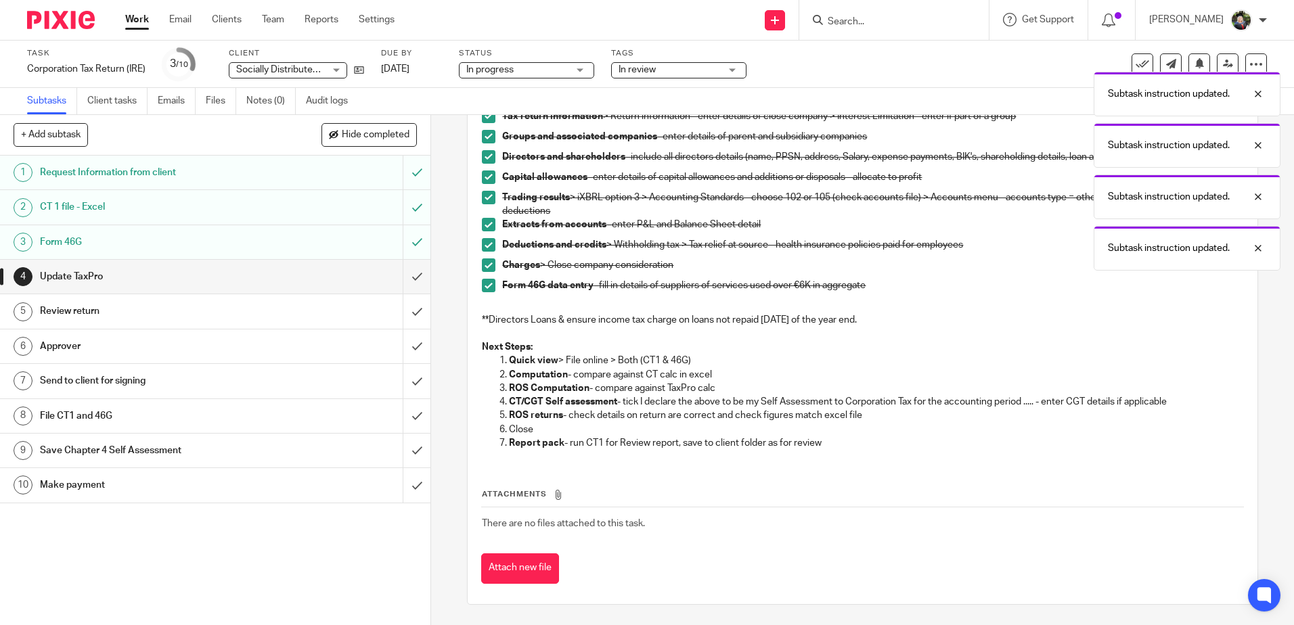
drag, startPoint x: 718, startPoint y: 311, endPoint x: 686, endPoint y: 319, distance: 33.5
click at [717, 311] on p at bounding box center [862, 306] width 760 height 14
click at [399, 278] on input "submit" at bounding box center [215, 277] width 430 height 34
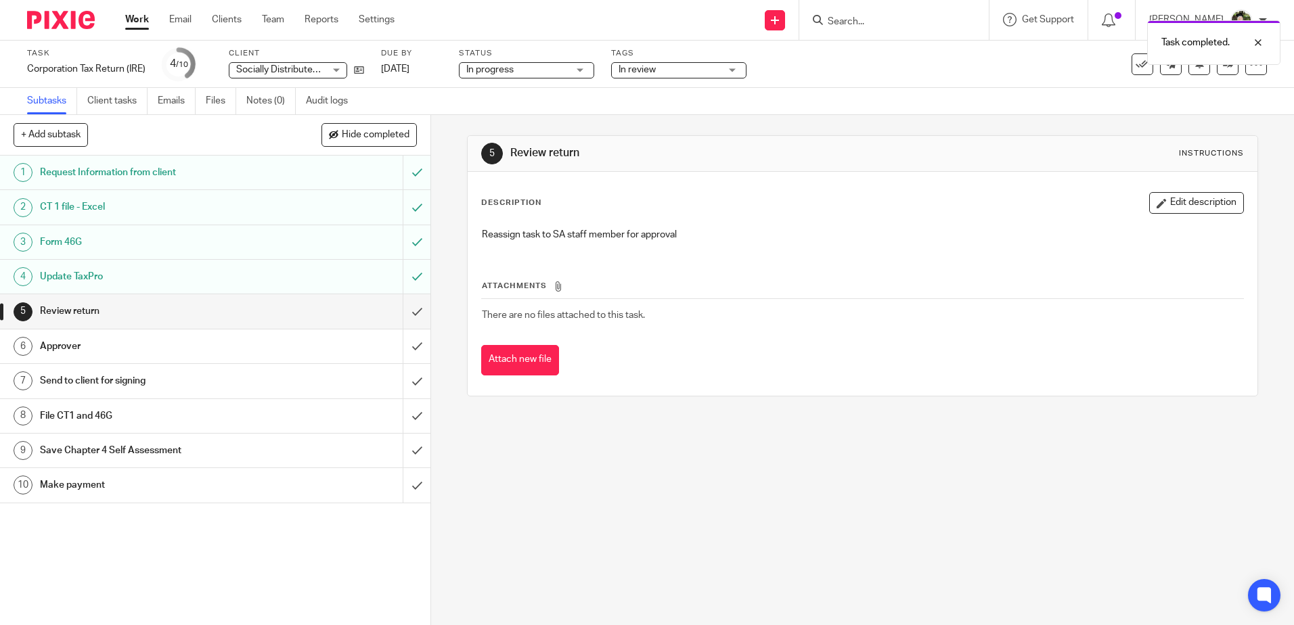
click at [887, 243] on div "Reassign task to SA staff member for approval" at bounding box center [862, 236] width 774 height 30
click at [1219, 72] on link at bounding box center [1227, 64] width 22 height 22
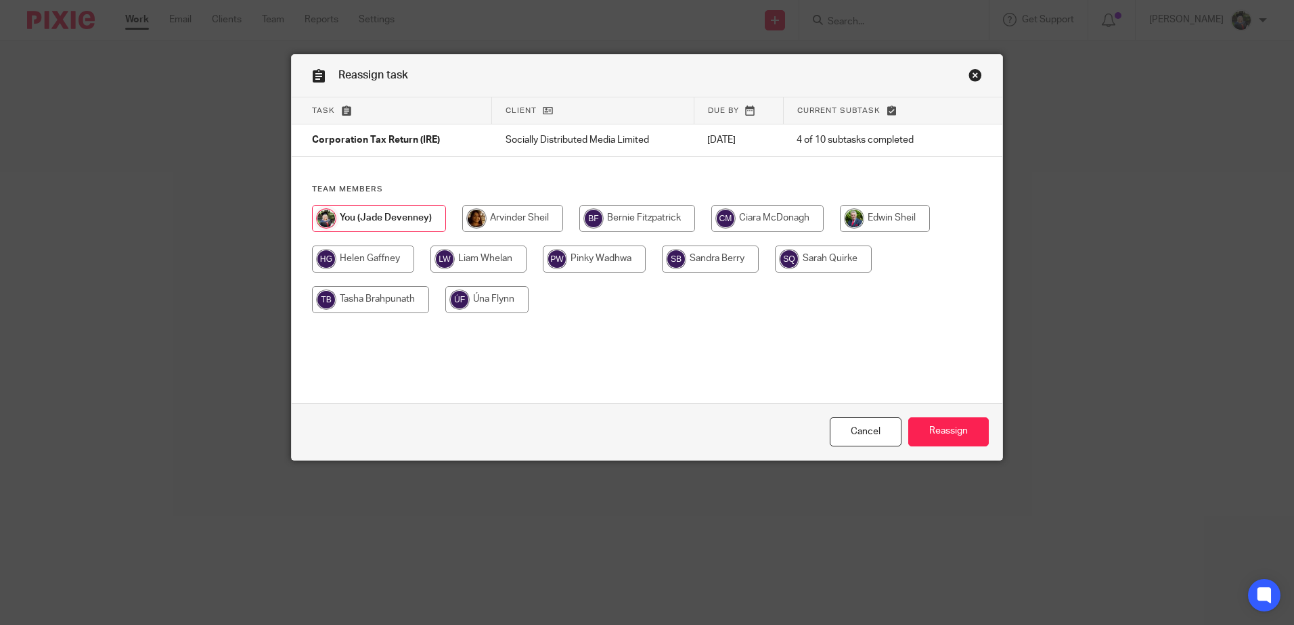
drag, startPoint x: 495, startPoint y: 219, endPoint x: 710, endPoint y: 314, distance: 236.0
click at [496, 219] on input "radio" at bounding box center [512, 218] width 101 height 27
radio input "true"
click at [926, 426] on input "Reassign" at bounding box center [948, 431] width 81 height 29
click at [181, 256] on div "Reassign task Task Client Due by Current subtask Corporation Tax Return (IRE) S…" at bounding box center [647, 312] width 1294 height 625
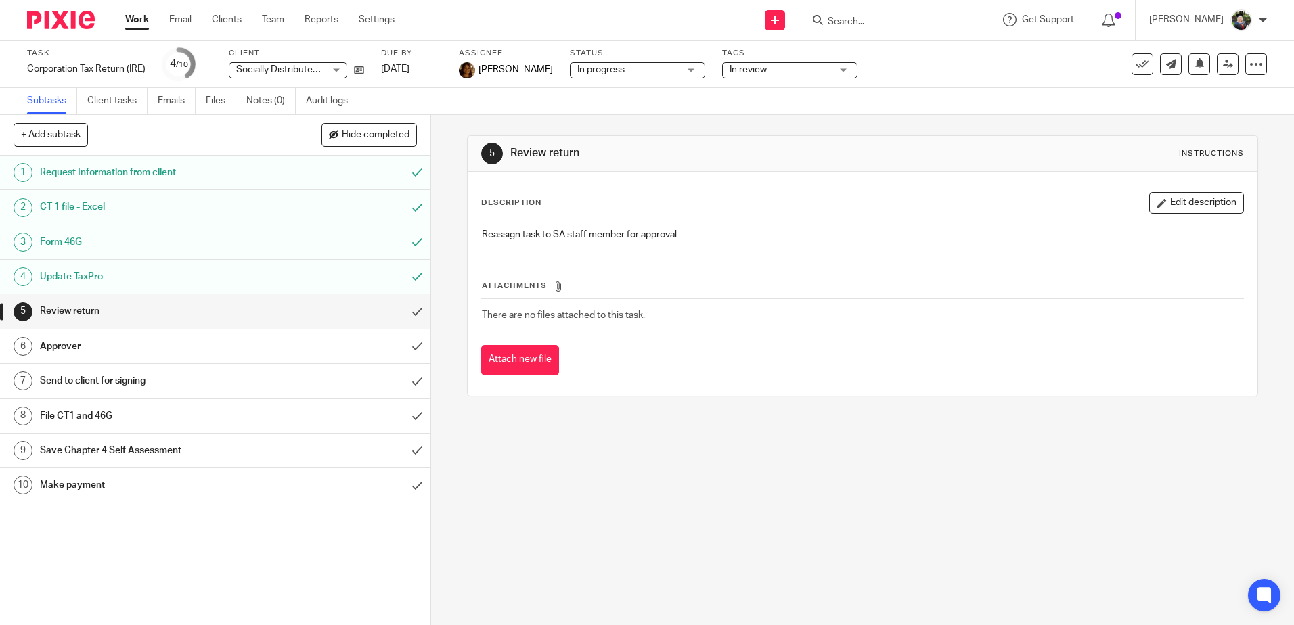
drag, startPoint x: 736, startPoint y: 439, endPoint x: 727, endPoint y: 425, distance: 16.7
click at [736, 439] on div "5 Review return Instructions Description Edit description Reassign task to SA s…" at bounding box center [862, 370] width 863 height 510
click at [135, 18] on link "Work" at bounding box center [137, 20] width 24 height 14
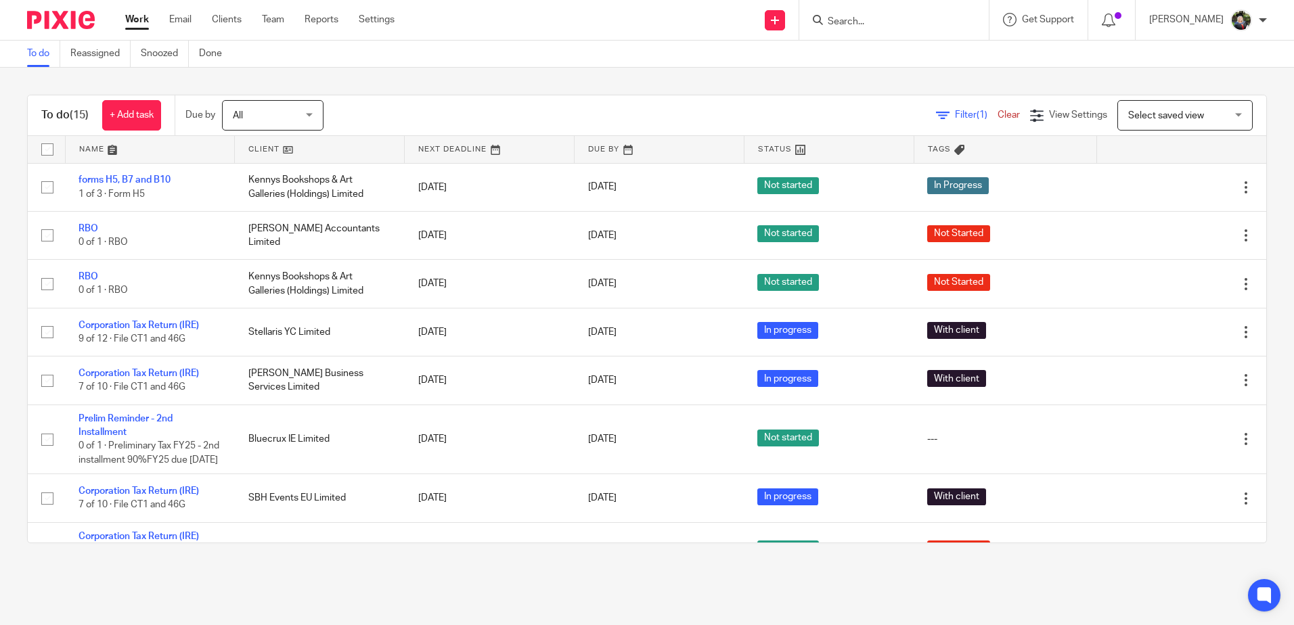
click at [1179, 114] on span "Select saved view" at bounding box center [1166, 115] width 76 height 9
